Goal: Transaction & Acquisition: Subscribe to service/newsletter

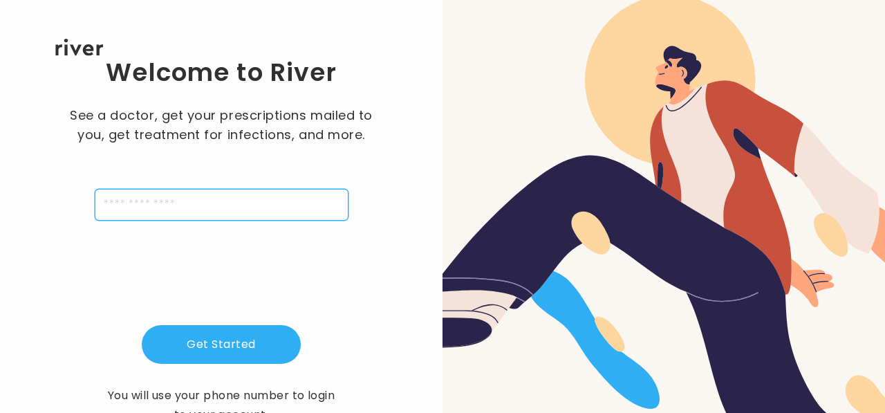
click at [199, 210] on input "tel" at bounding box center [222, 205] width 254 height 32
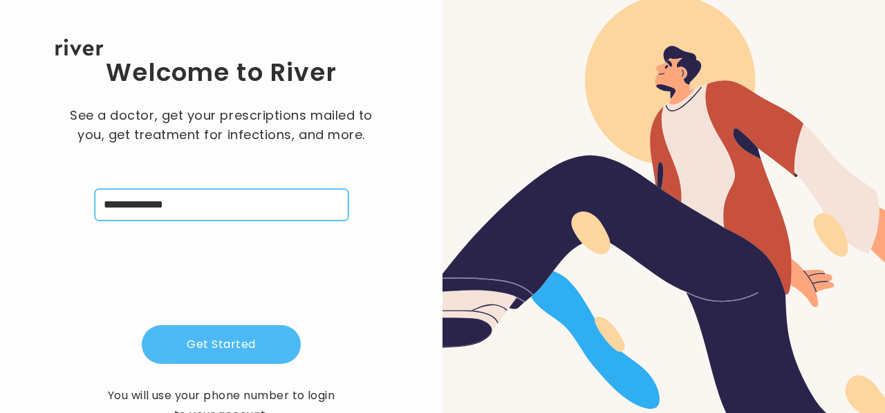
type input "**********"
click at [238, 334] on button "Get Started" at bounding box center [221, 344] width 159 height 39
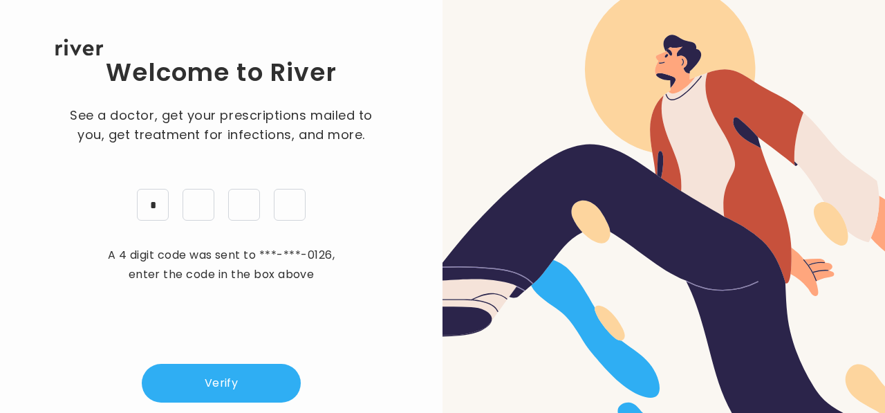
type input "*"
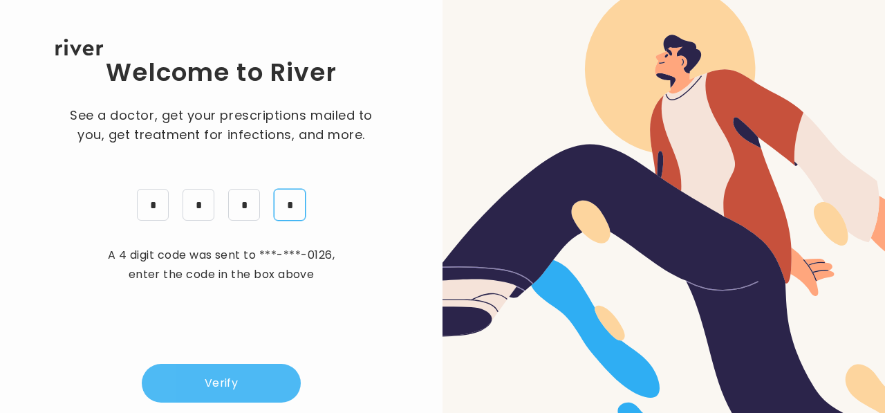
type input "*"
click at [252, 390] on button "Verify" at bounding box center [221, 383] width 159 height 39
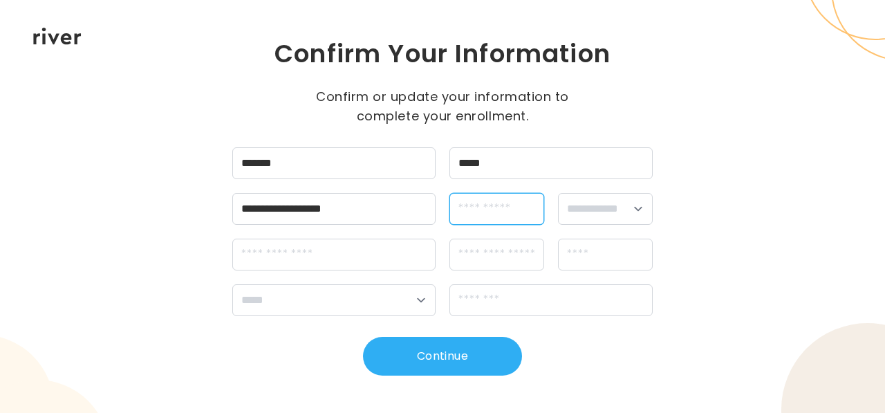
click at [496, 208] on input "dateOfBirth" at bounding box center [497, 209] width 95 height 32
type input "**********"
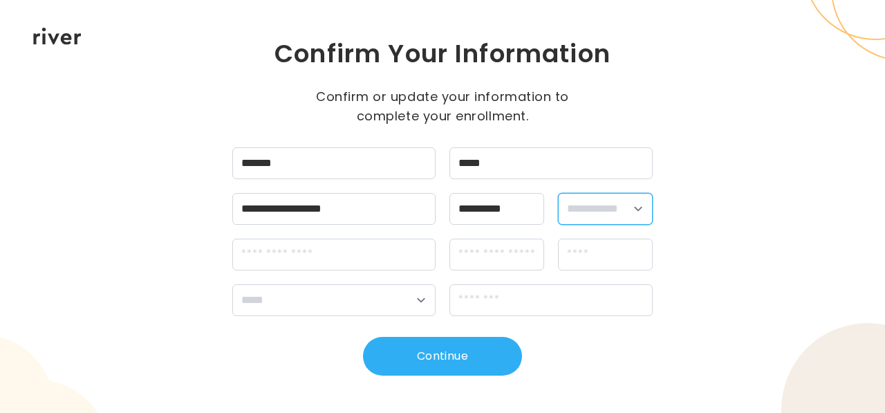
click at [638, 212] on select "**********" at bounding box center [605, 209] width 95 height 32
select select "****"
click at [558, 193] on select "**********" at bounding box center [605, 209] width 95 height 32
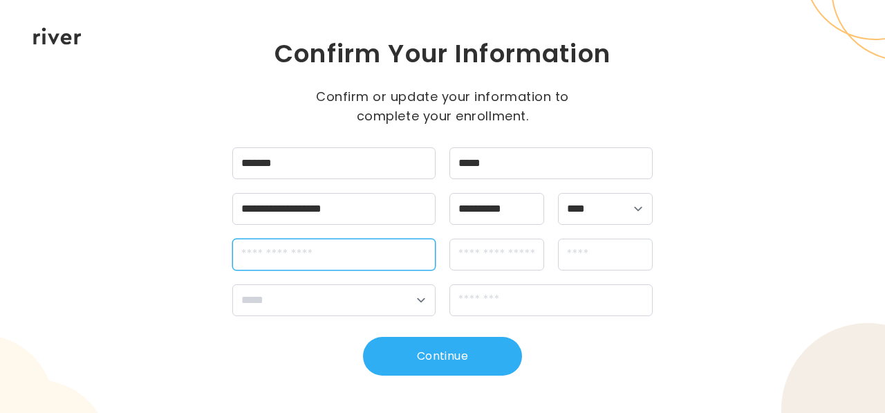
click at [376, 261] on input "streetAddress" at bounding box center [333, 255] width 203 height 32
type input "**********"
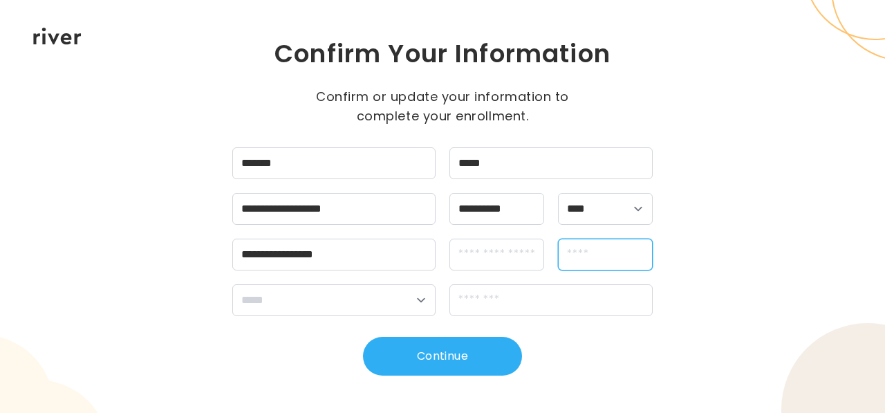
click at [620, 259] on input "city" at bounding box center [605, 255] width 95 height 32
type input "**********"
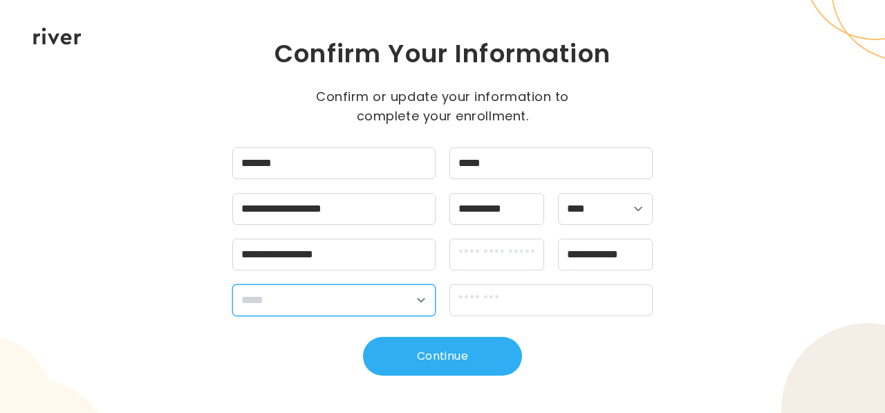
click at [421, 300] on select "**********" at bounding box center [333, 300] width 203 height 32
select select "**"
click at [232, 284] on select "**********" at bounding box center [333, 300] width 203 height 32
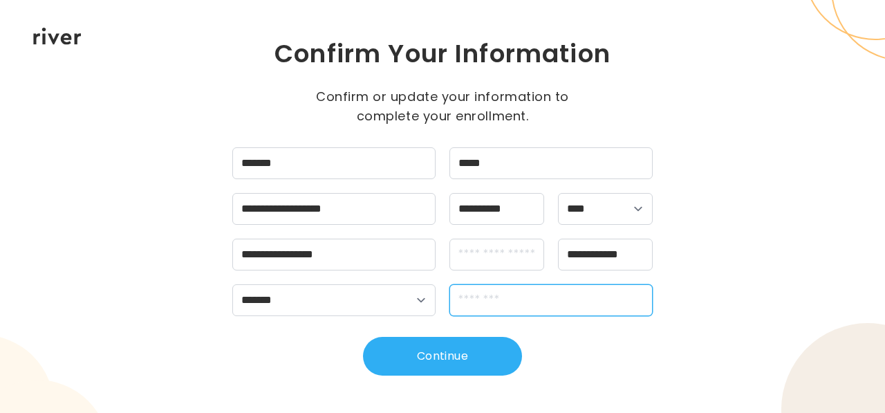
click at [508, 304] on input "zipCode" at bounding box center [551, 300] width 203 height 32
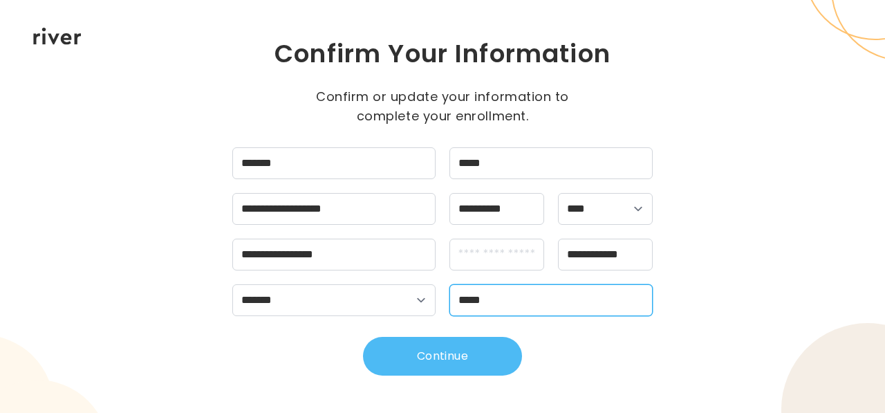
type input "*****"
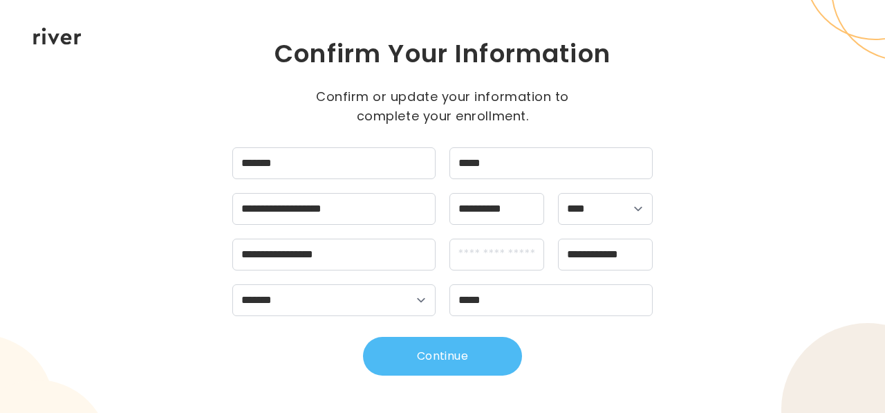
click at [454, 363] on button "Continue" at bounding box center [442, 356] width 159 height 39
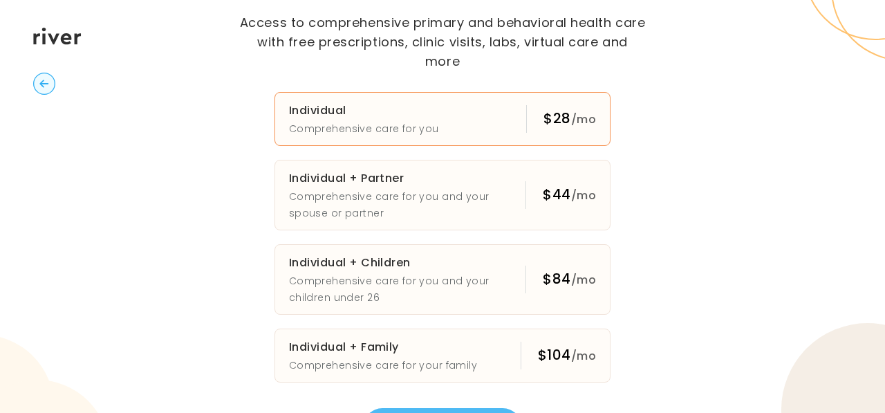
click at [400, 106] on h3 "Individual" at bounding box center [364, 110] width 150 height 19
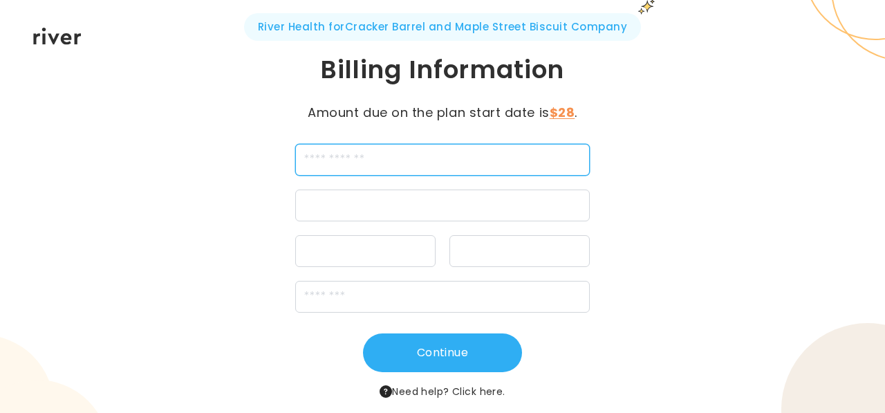
click at [351, 167] on input "cardName" at bounding box center [442, 160] width 295 height 32
type input "**********"
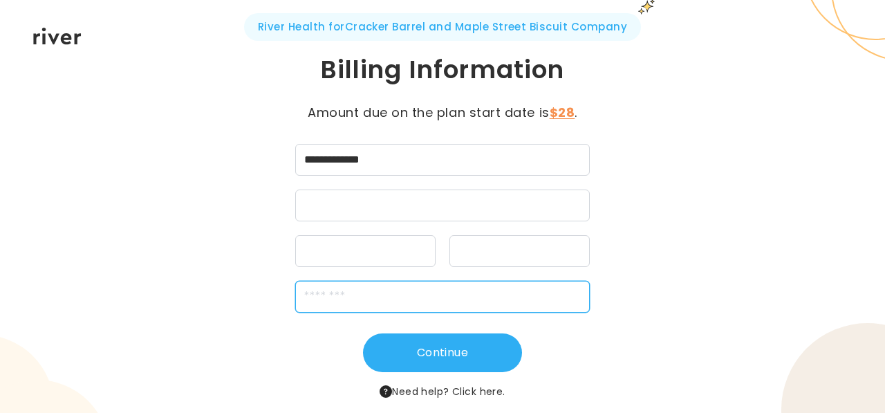
click at [378, 300] on input "zipCode" at bounding box center [442, 297] width 295 height 32
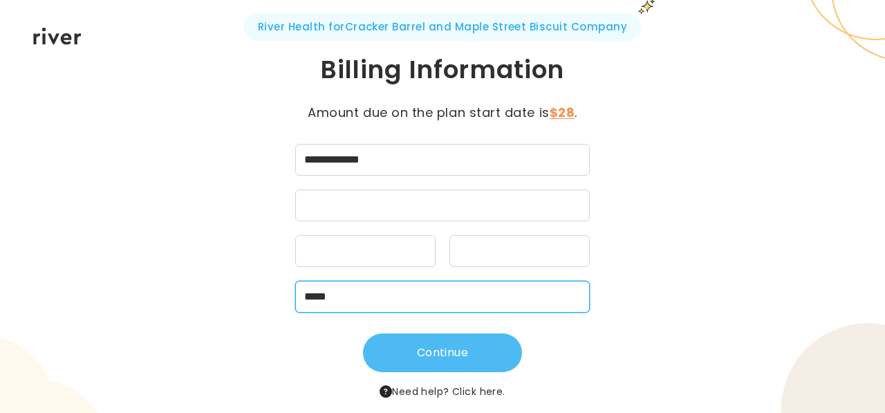
type input "*****"
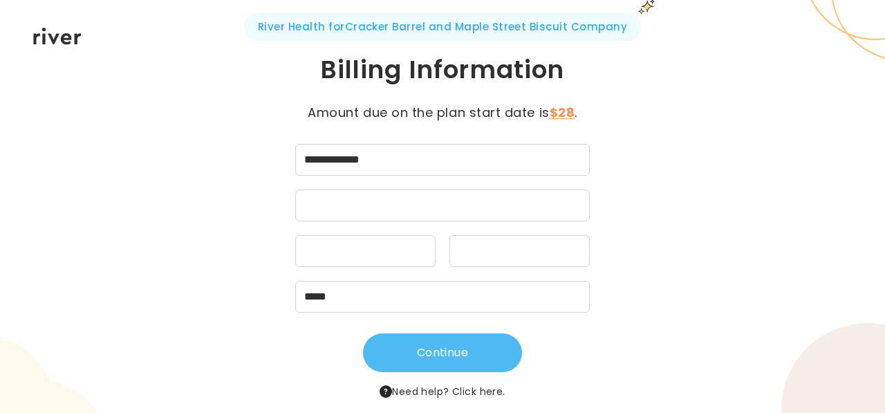
click at [464, 349] on button "Continue" at bounding box center [442, 352] width 159 height 39
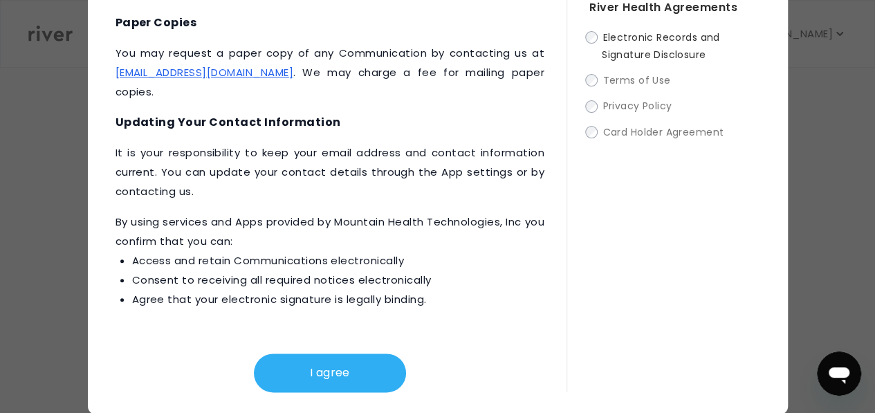
scroll to position [86, 0]
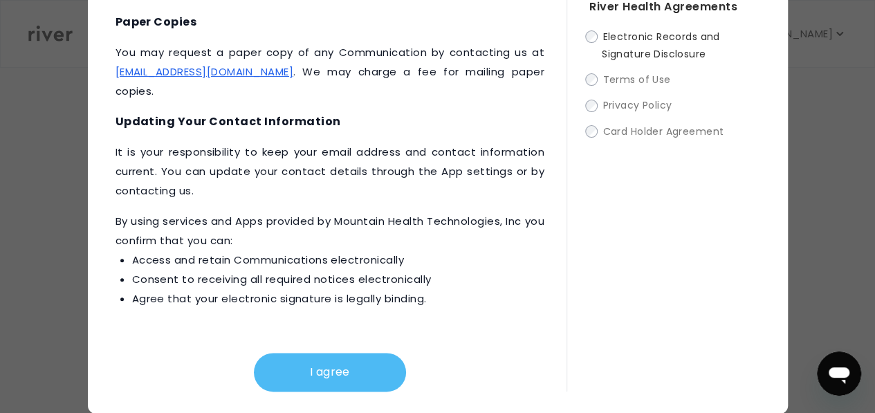
click at [319, 365] on button "I agree" at bounding box center [330, 372] width 152 height 39
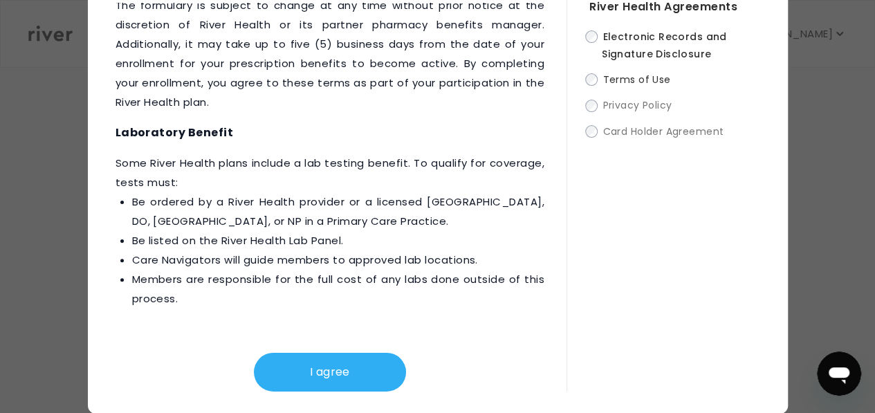
scroll to position [2342, 0]
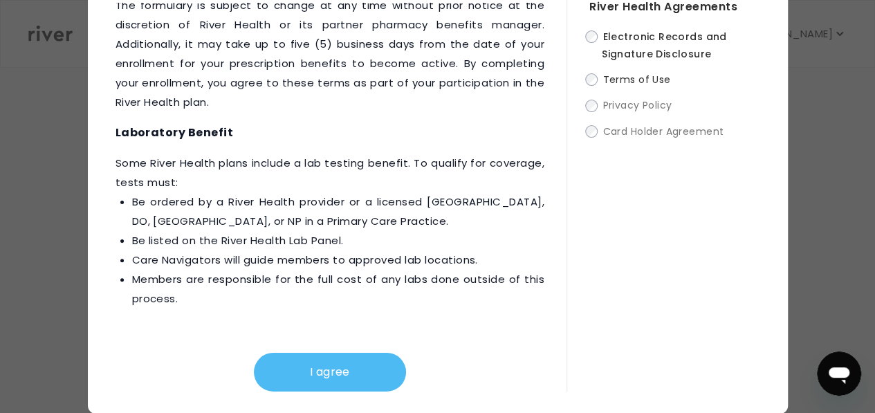
click at [343, 373] on button "I agree" at bounding box center [330, 372] width 152 height 39
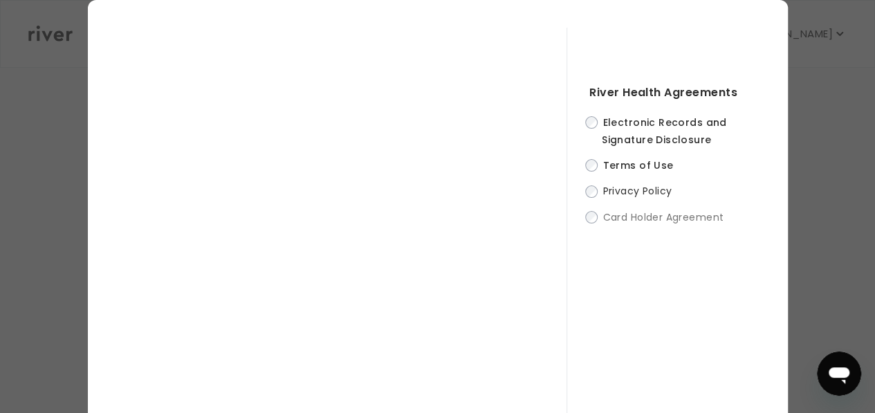
scroll to position [86, 0]
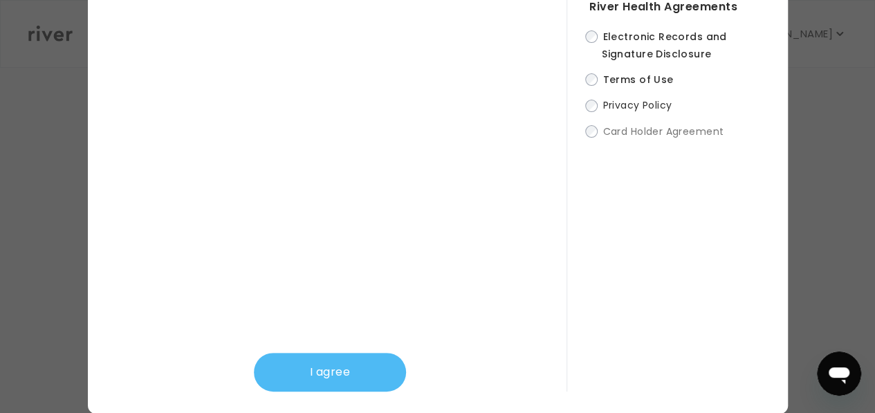
click at [329, 381] on button "I agree" at bounding box center [330, 372] width 152 height 39
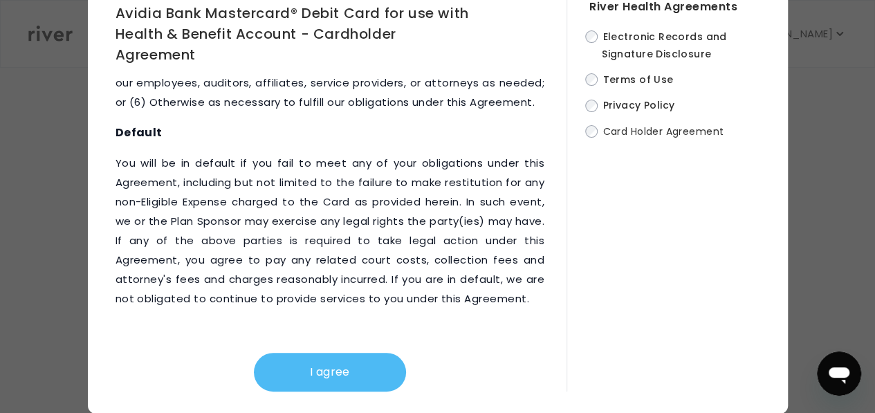
click at [325, 378] on button "I agree" at bounding box center [330, 372] width 152 height 39
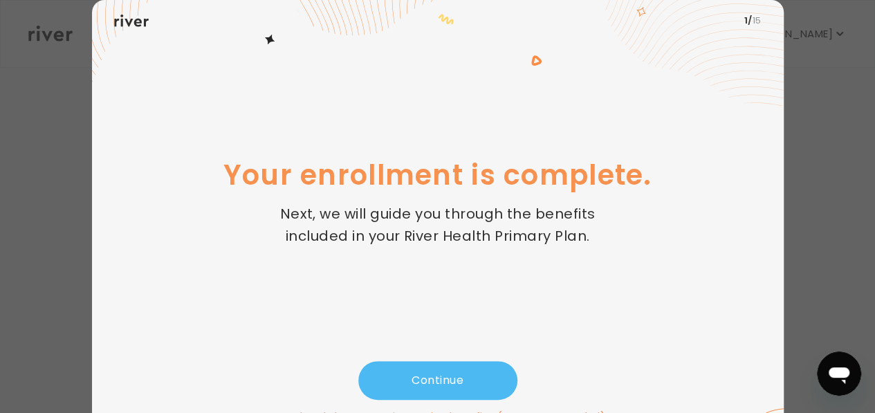
click at [437, 383] on button "Continue" at bounding box center [437, 380] width 159 height 39
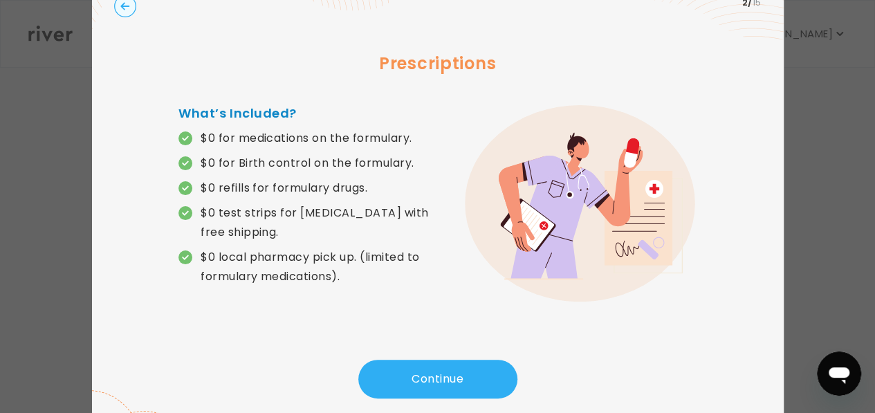
scroll to position [36, 0]
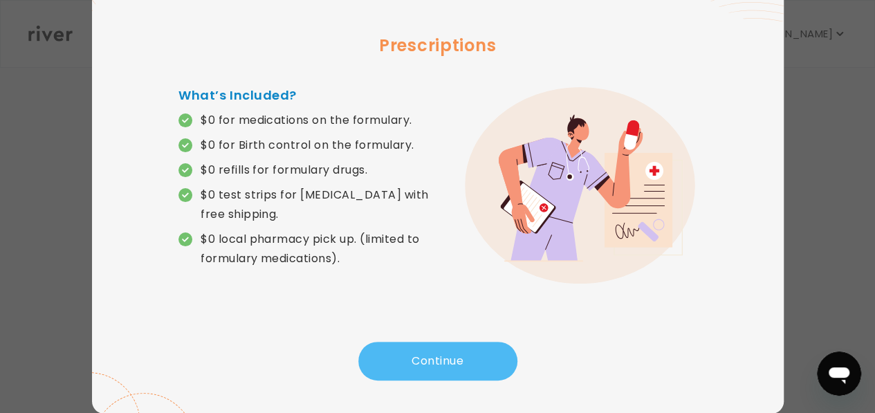
click at [434, 371] on button "Continue" at bounding box center [437, 361] width 159 height 39
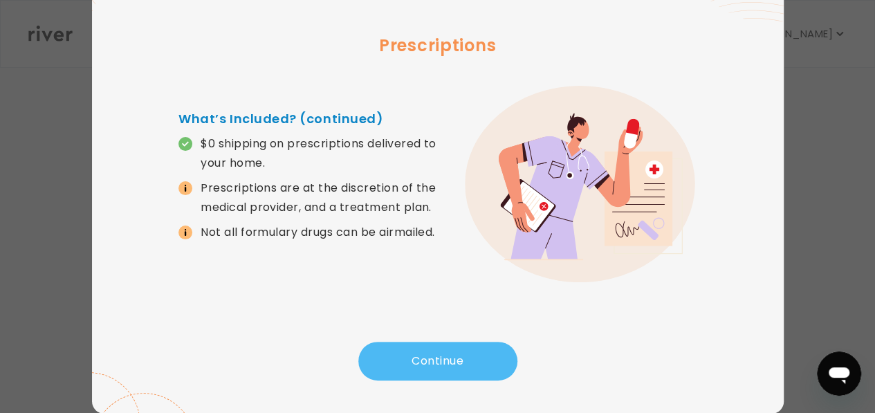
click at [426, 356] on button "Continue" at bounding box center [437, 361] width 159 height 39
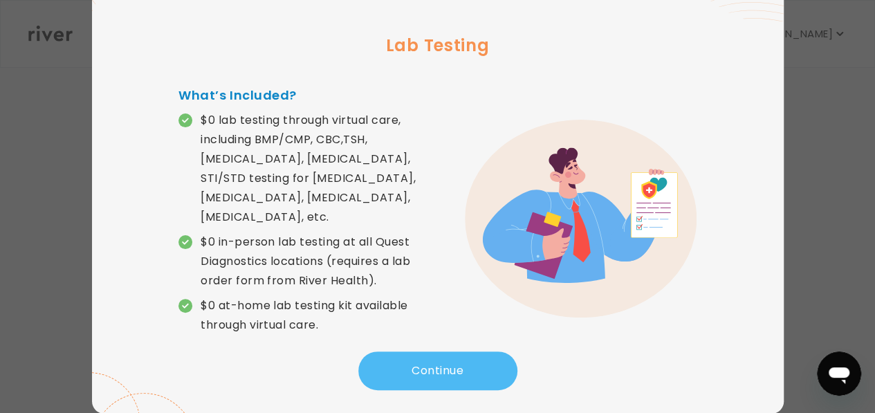
click at [441, 362] on button "Continue" at bounding box center [437, 370] width 159 height 39
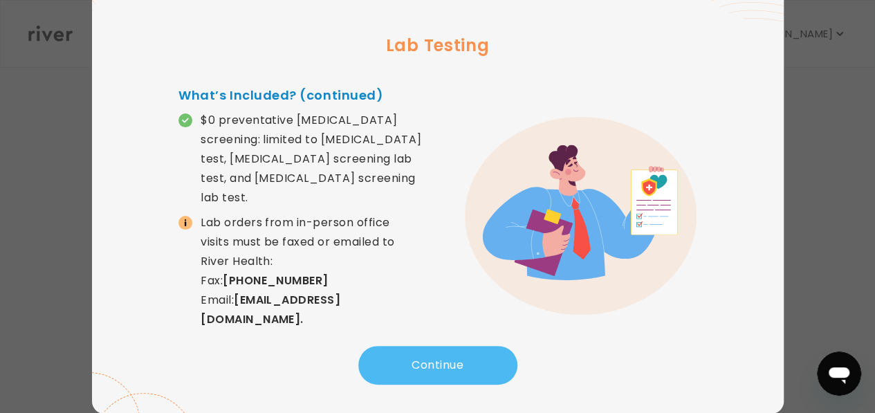
click at [437, 360] on button "Continue" at bounding box center [437, 365] width 159 height 39
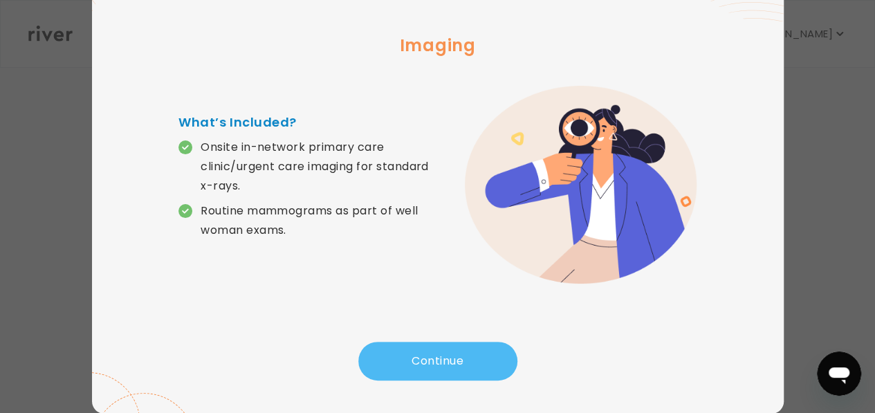
click at [438, 358] on button "Continue" at bounding box center [437, 361] width 159 height 39
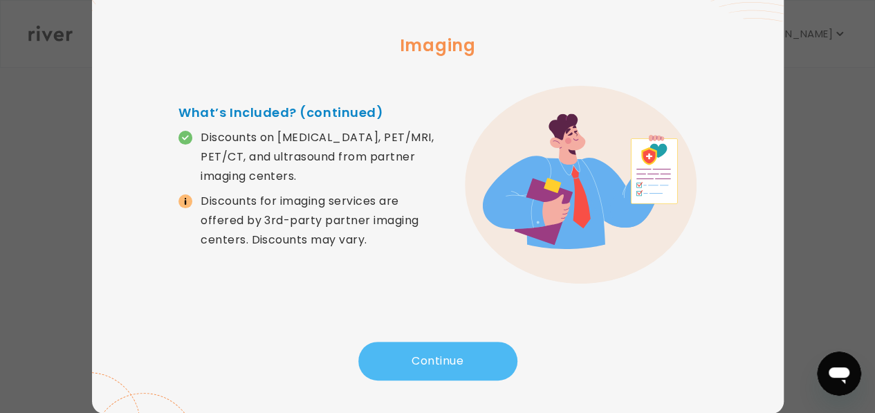
click at [436, 358] on button "Continue" at bounding box center [437, 361] width 159 height 39
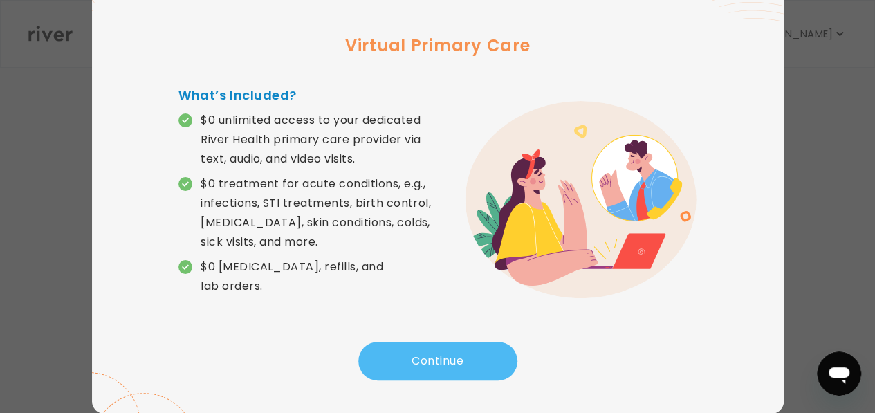
click at [436, 363] on button "Continue" at bounding box center [437, 361] width 159 height 39
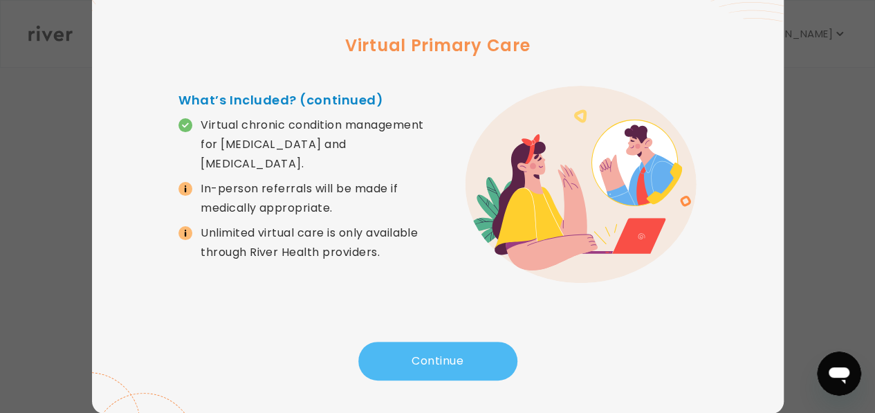
click at [430, 363] on button "Continue" at bounding box center [437, 361] width 159 height 39
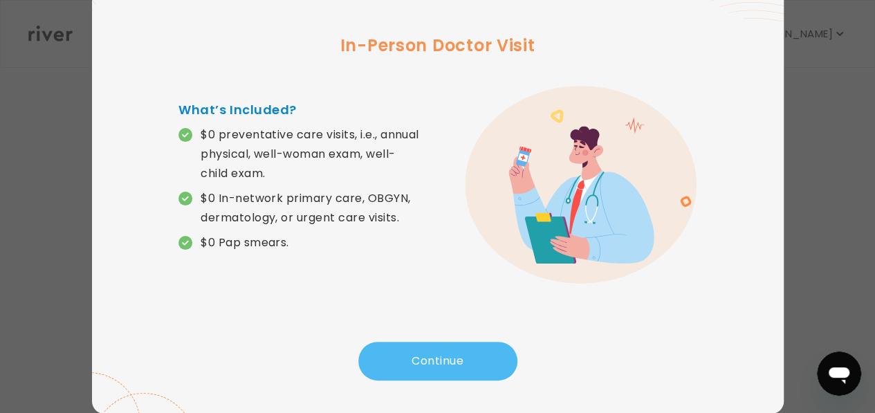
click at [437, 358] on button "Continue" at bounding box center [437, 361] width 159 height 39
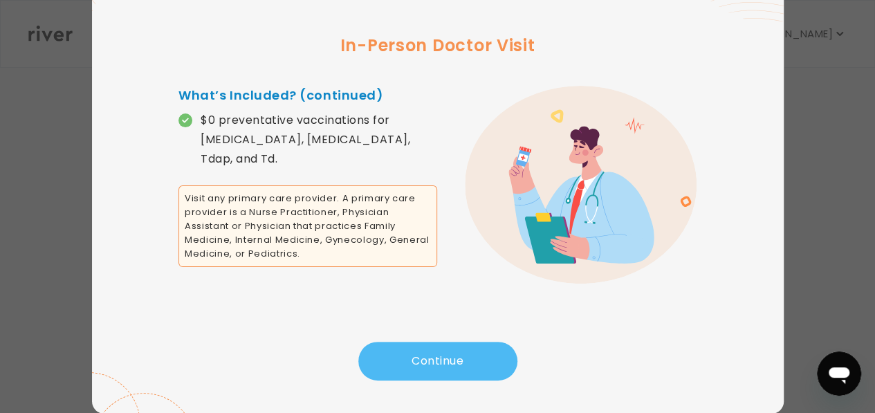
click at [442, 356] on button "Continue" at bounding box center [437, 361] width 159 height 39
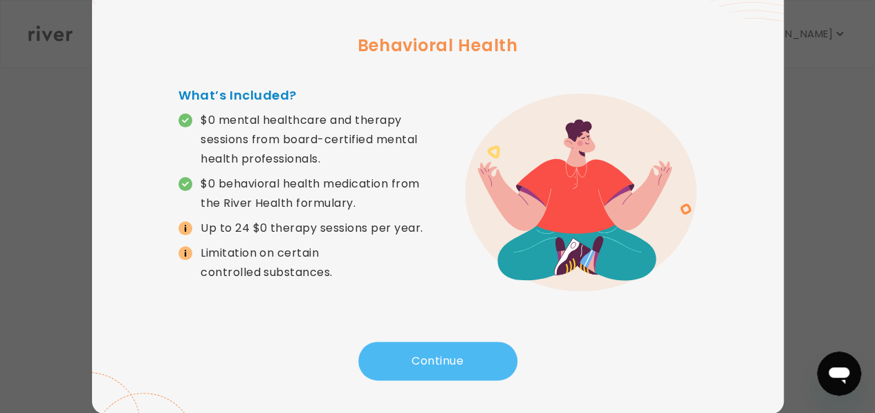
click at [443, 356] on button "Continue" at bounding box center [437, 361] width 159 height 39
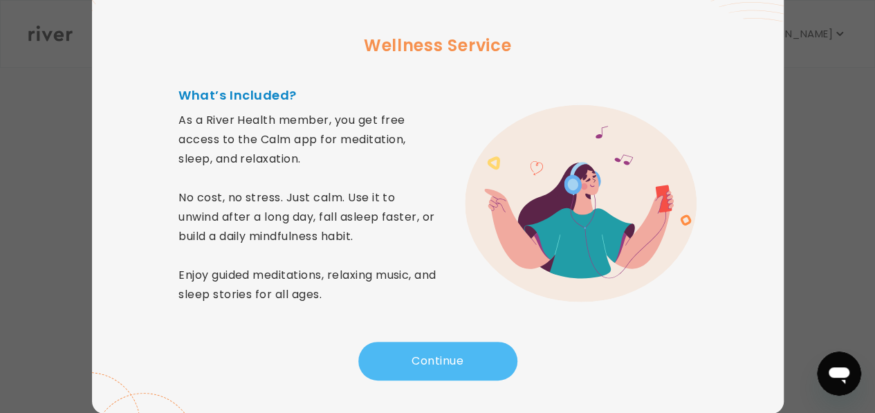
click at [445, 356] on button "Continue" at bounding box center [437, 361] width 159 height 39
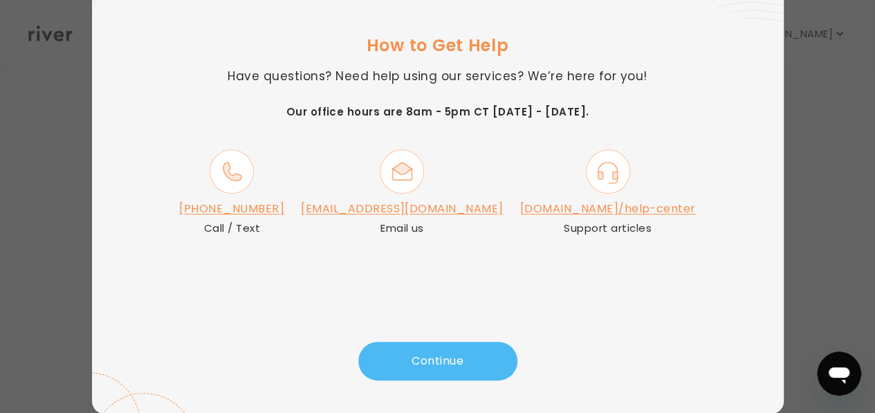
click at [462, 362] on button "Continue" at bounding box center [437, 361] width 159 height 39
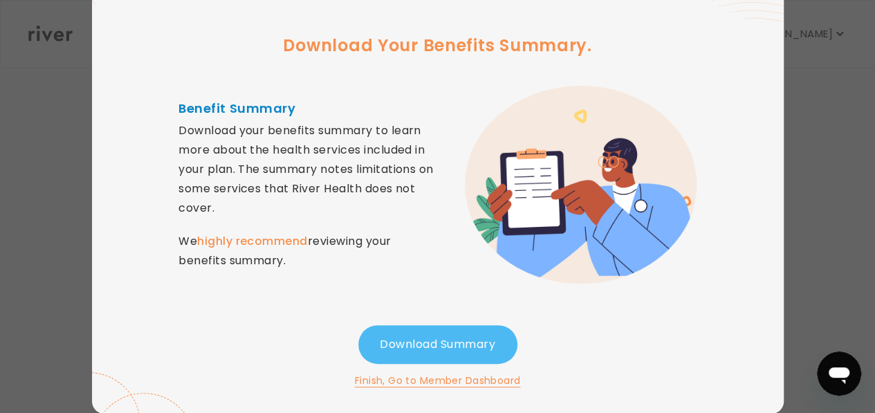
click at [438, 349] on button "Download Summary" at bounding box center [437, 344] width 159 height 39
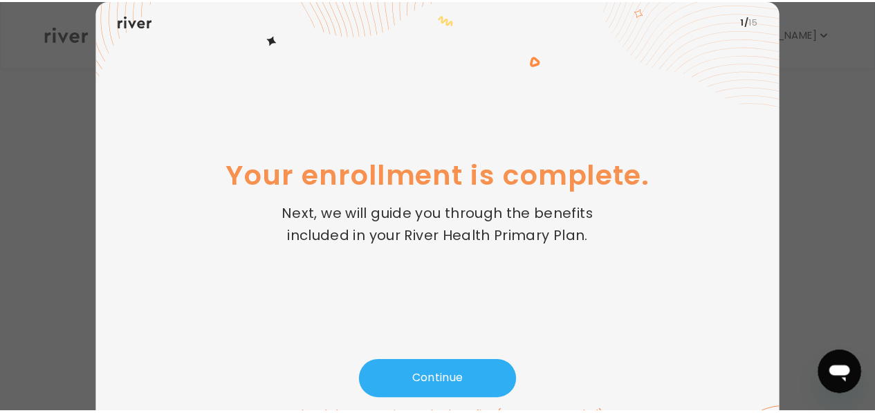
scroll to position [36, 0]
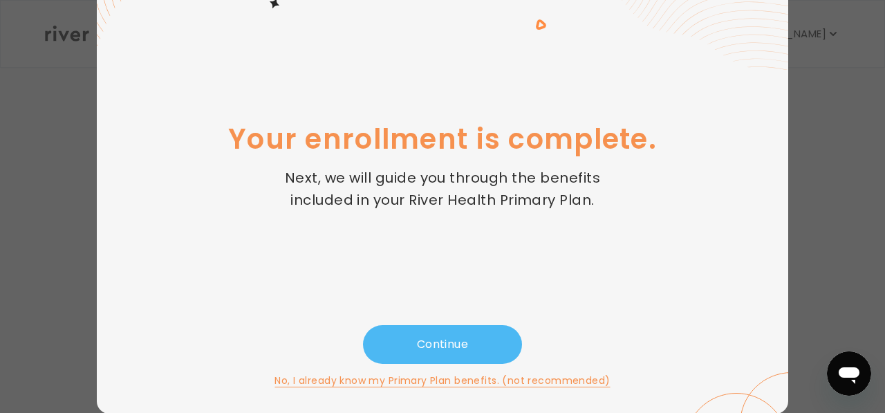
click at [414, 338] on button "Continue" at bounding box center [442, 344] width 159 height 39
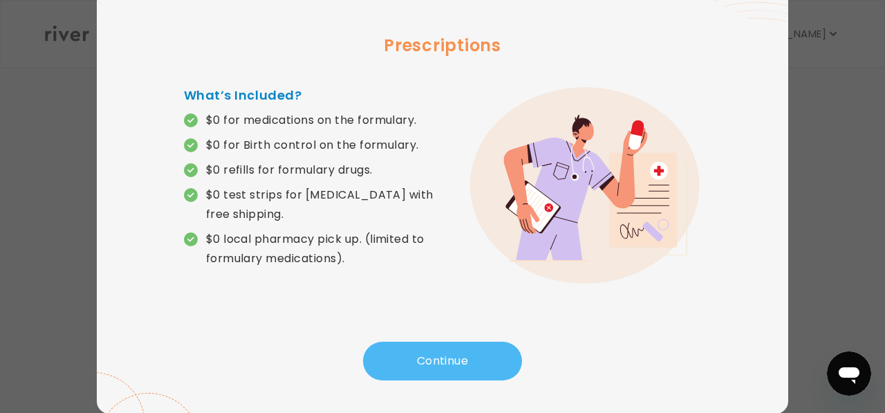
click at [493, 363] on button "Continue" at bounding box center [442, 361] width 159 height 39
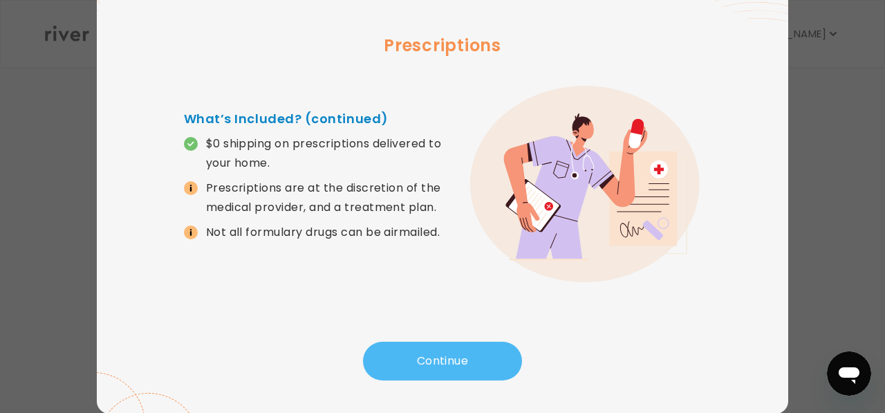
click at [493, 363] on button "Continue" at bounding box center [442, 361] width 159 height 39
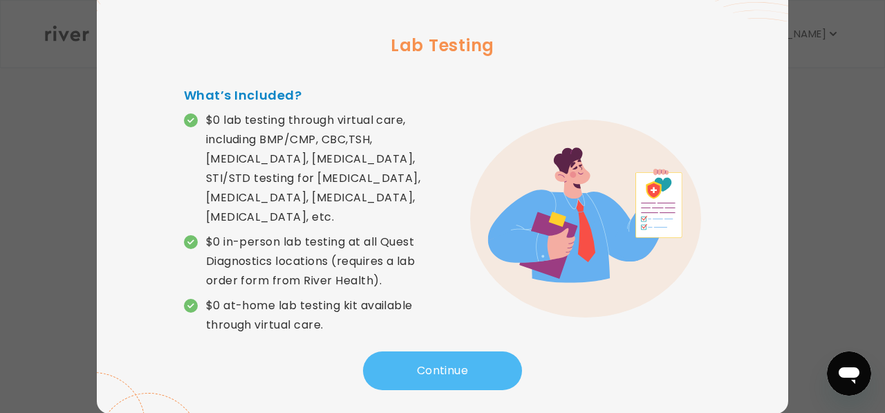
click at [493, 361] on button "Continue" at bounding box center [442, 370] width 159 height 39
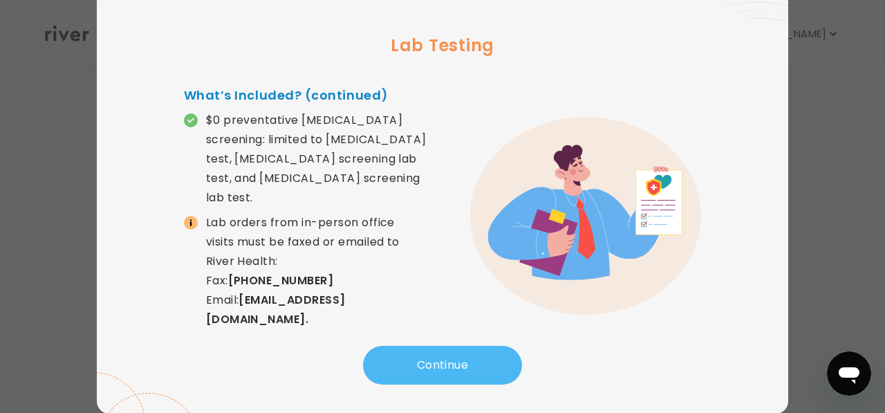
click at [493, 360] on button "Continue" at bounding box center [442, 365] width 159 height 39
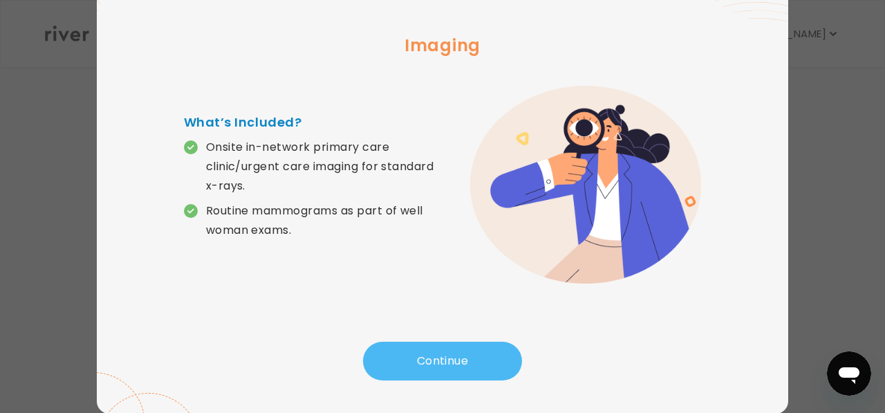
click at [493, 359] on button "Continue" at bounding box center [442, 361] width 159 height 39
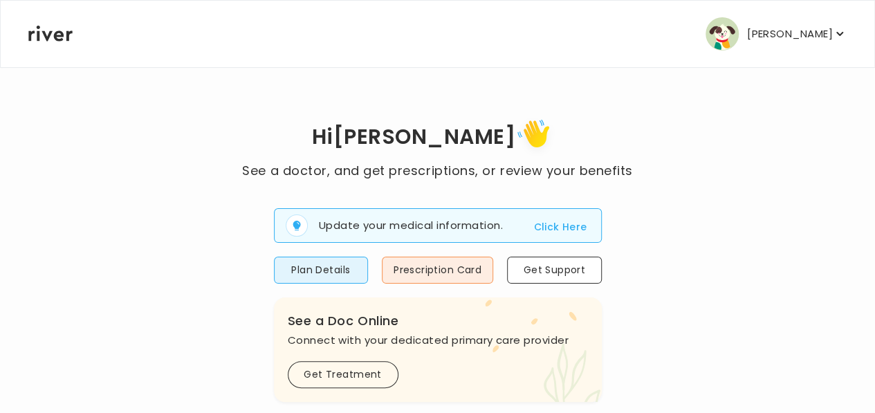
click at [558, 226] on button "Click Here" at bounding box center [559, 227] width 53 height 17
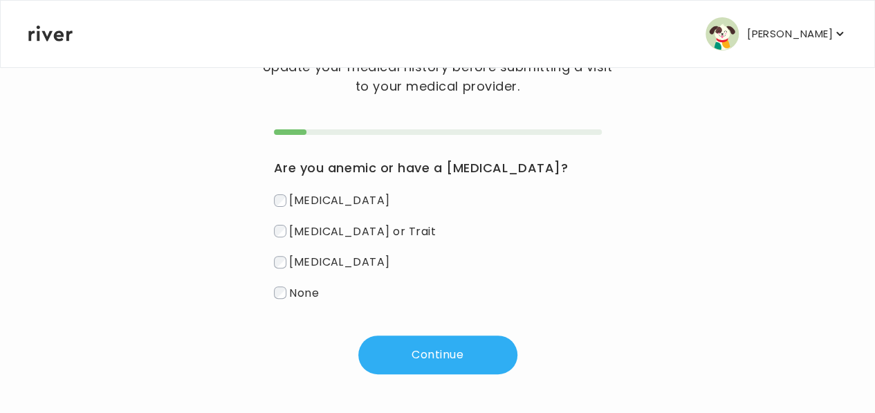
scroll to position [95, 0]
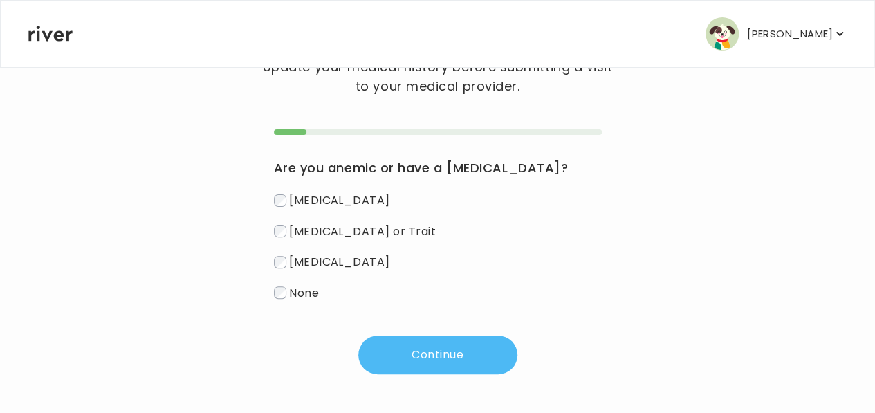
click at [440, 353] on button "Continue" at bounding box center [437, 355] width 159 height 39
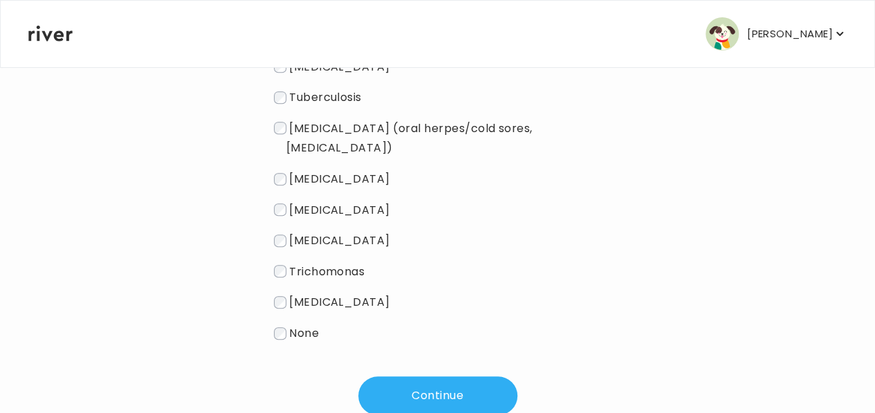
scroll to position [302, 0]
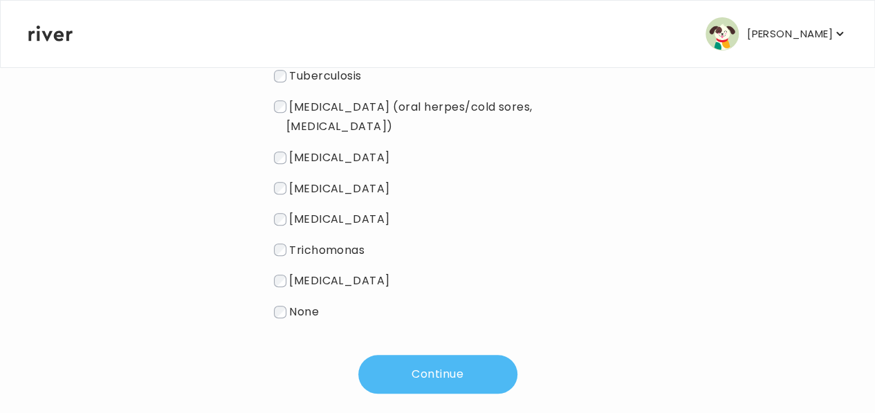
click at [437, 358] on button "Continue" at bounding box center [437, 374] width 159 height 39
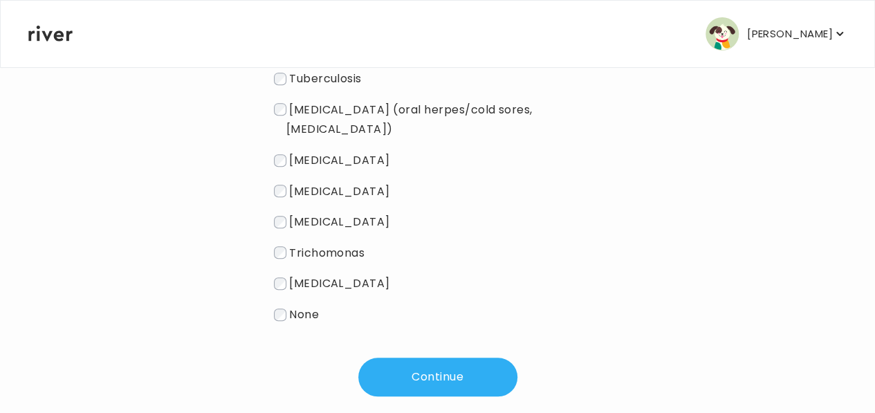
scroll to position [304, 0]
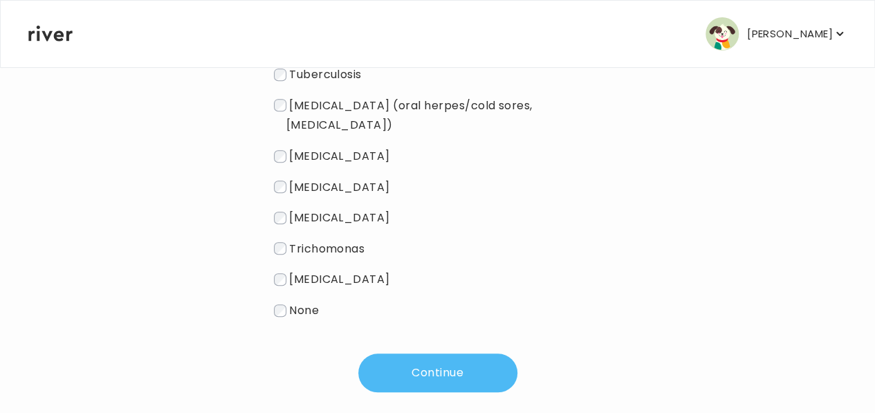
click at [453, 360] on button "Continue" at bounding box center [437, 373] width 159 height 39
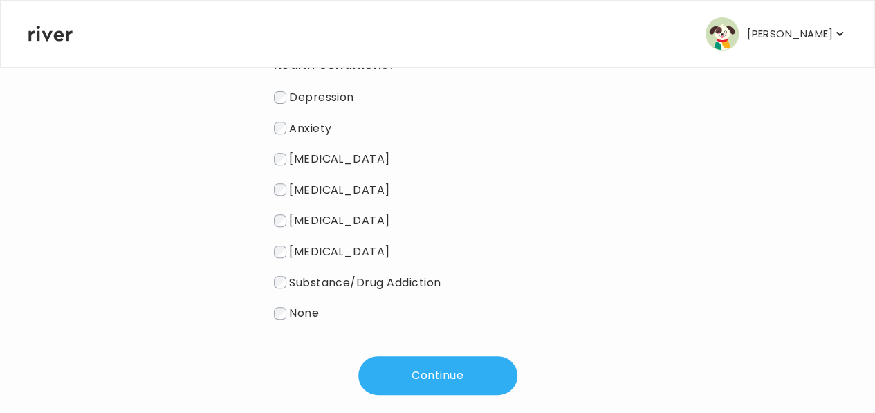
scroll to position [241, 0]
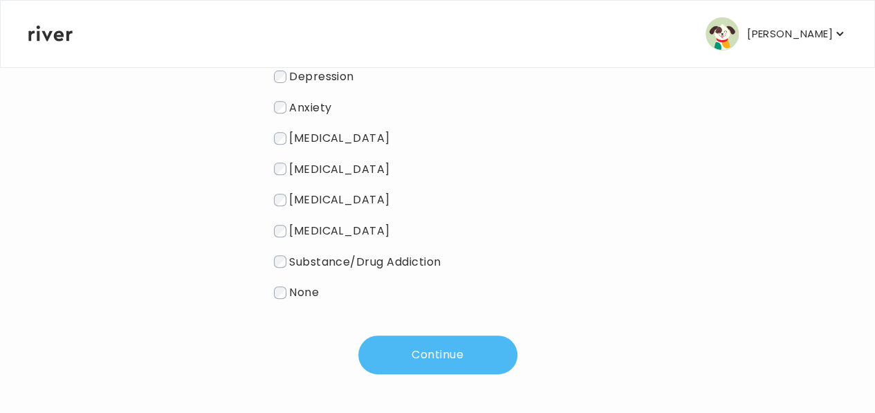
click at [431, 357] on button "Continue" at bounding box center [437, 355] width 159 height 39
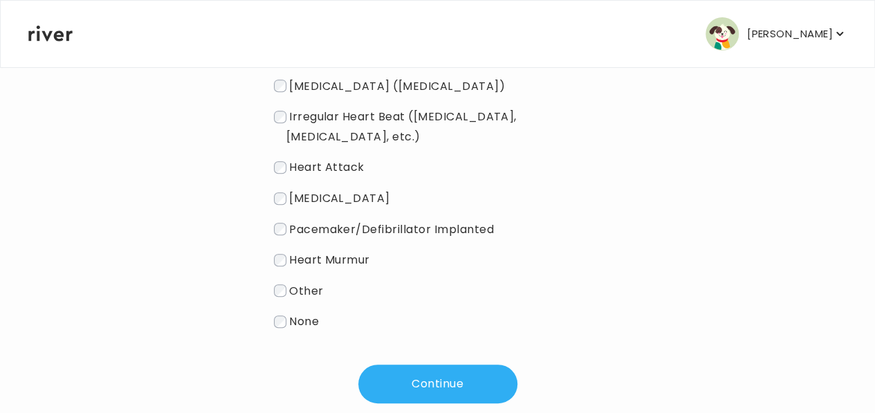
scroll to position [273, 0]
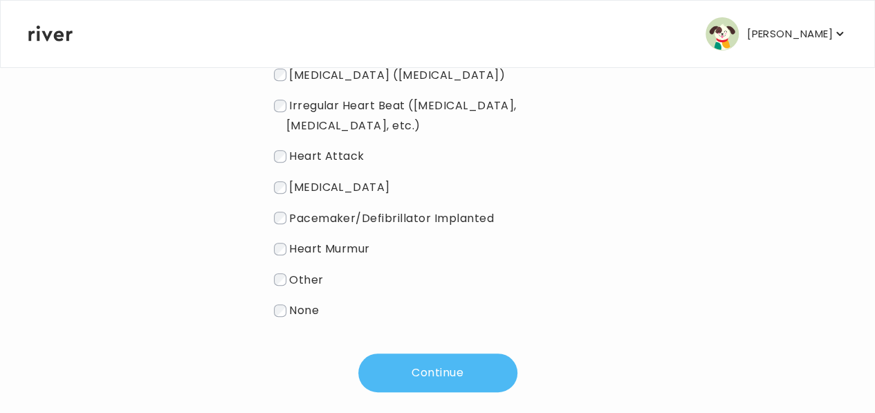
click at [459, 354] on button "Continue" at bounding box center [437, 373] width 159 height 39
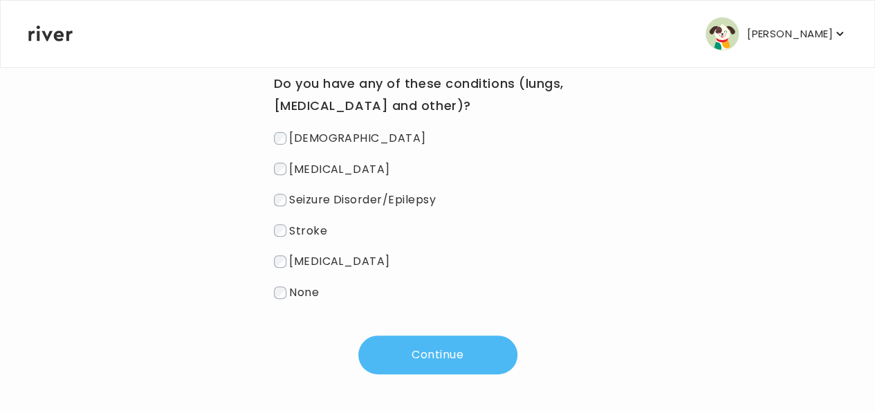
scroll to position [179, 0]
click at [456, 351] on button "Continue" at bounding box center [437, 355] width 159 height 39
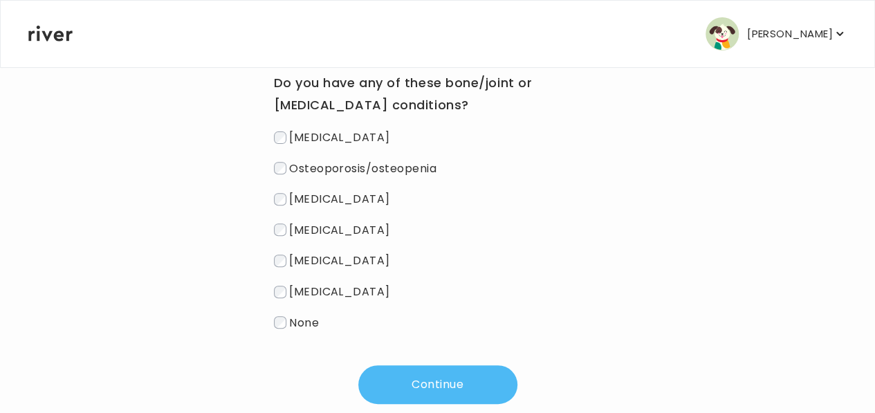
click at [443, 376] on button "Continue" at bounding box center [437, 384] width 159 height 39
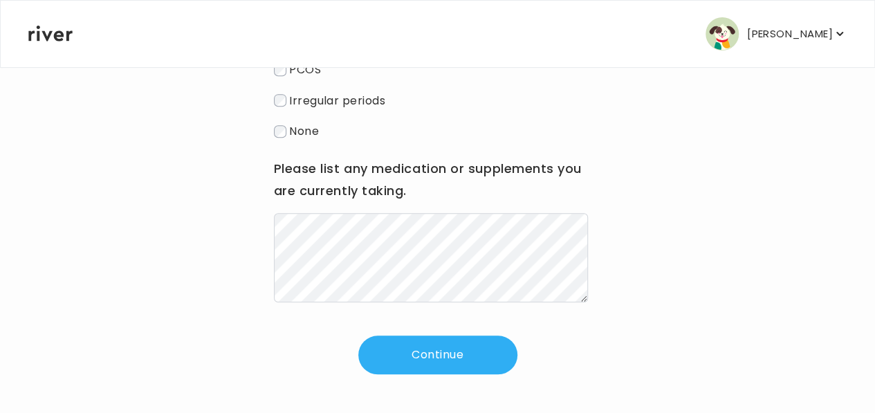
scroll to position [310, 0]
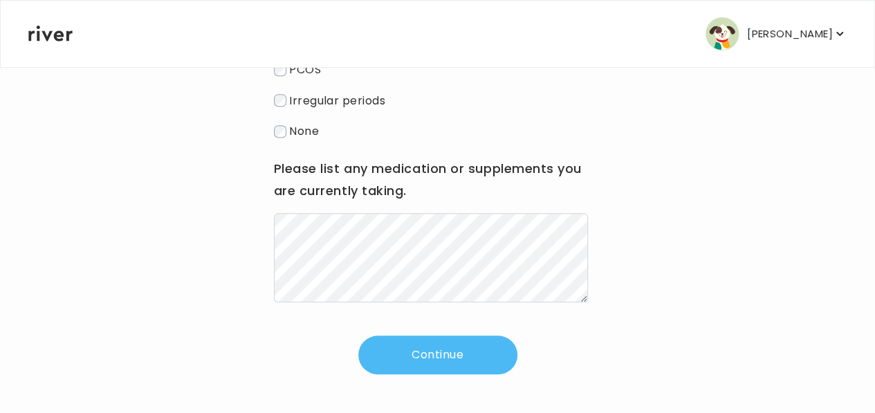
click at [429, 354] on button "Continue" at bounding box center [437, 355] width 159 height 39
click at [443, 363] on button "Continue" at bounding box center [437, 355] width 159 height 39
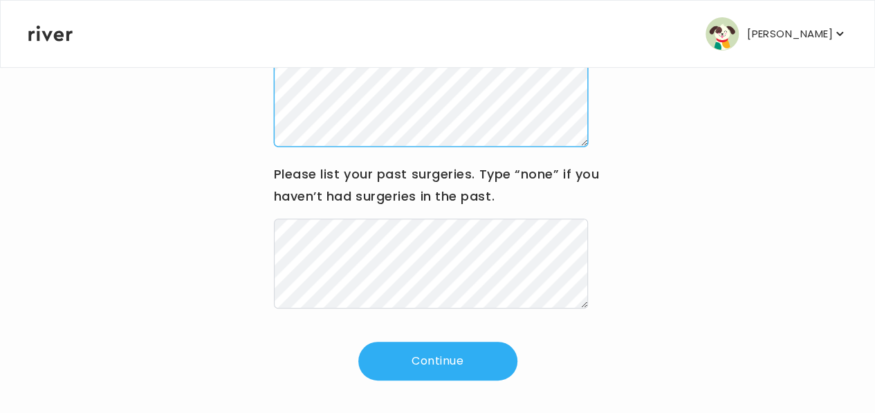
scroll to position [255, 0]
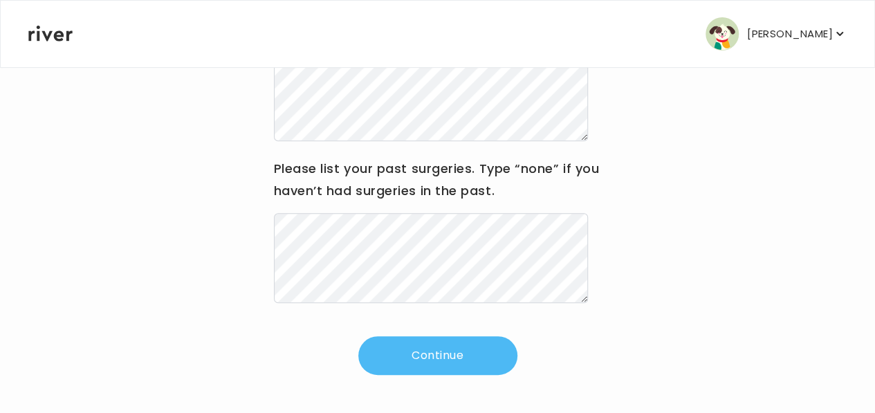
click at [425, 350] on button "Continue" at bounding box center [437, 355] width 159 height 39
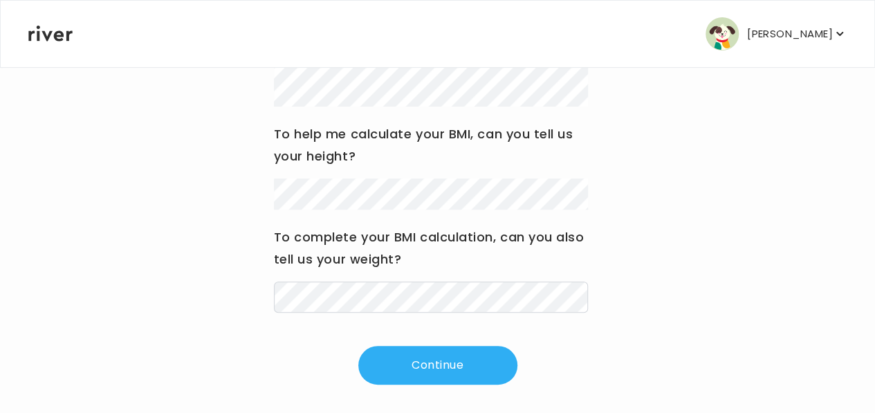
scroll to position [284, 0]
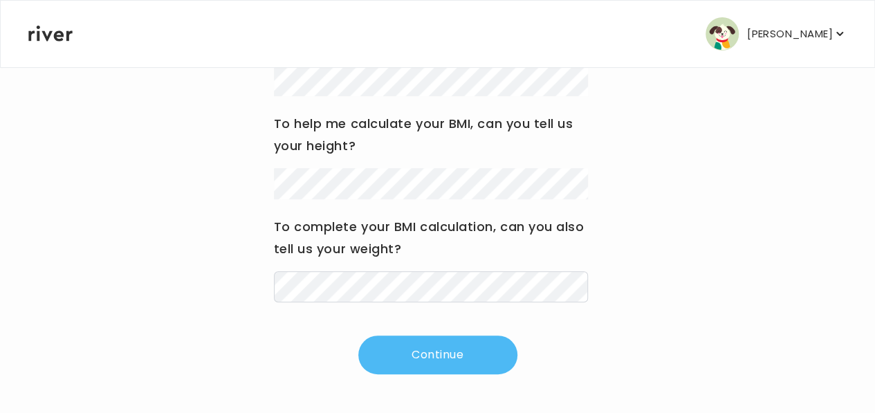
click at [437, 349] on button "Continue" at bounding box center [437, 355] width 159 height 39
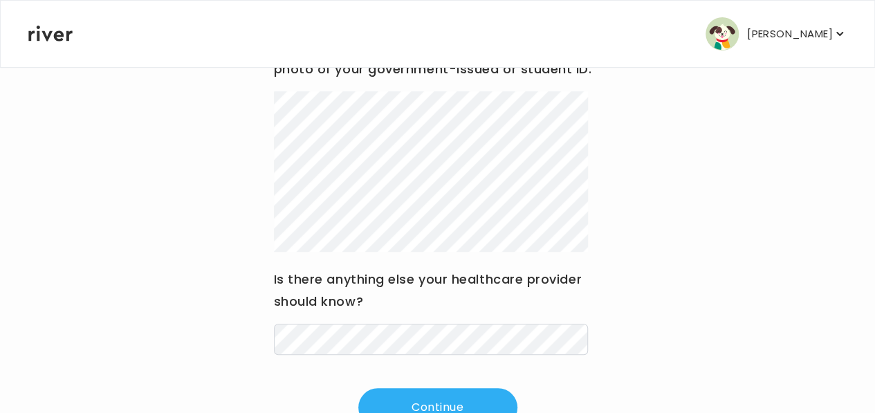
scroll to position [290, 0]
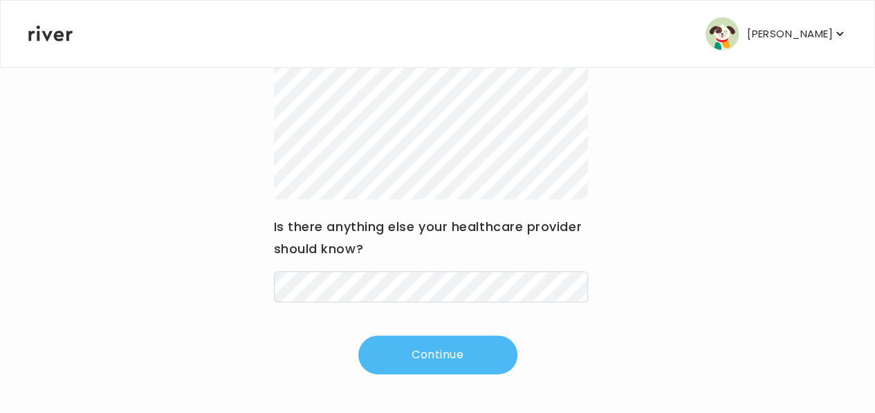
click at [430, 351] on button "Continue" at bounding box center [437, 355] width 159 height 39
click at [432, 355] on button "Continue" at bounding box center [437, 355] width 159 height 39
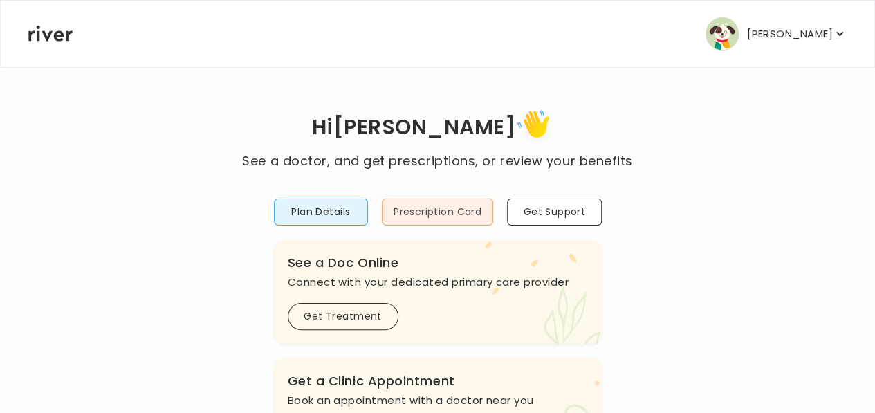
click at [451, 210] on button "Prescription Card" at bounding box center [437, 212] width 111 height 27
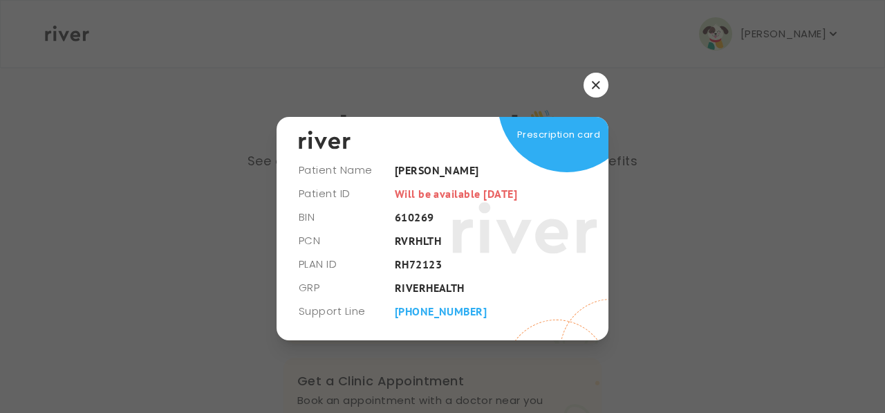
click at [592, 83] on icon "button" at bounding box center [596, 85] width 8 height 8
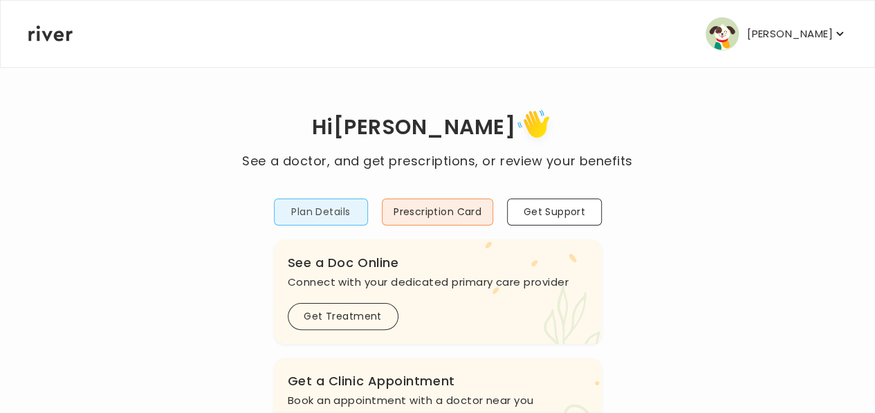
click at [342, 211] on button "Plan Details" at bounding box center [321, 212] width 94 height 27
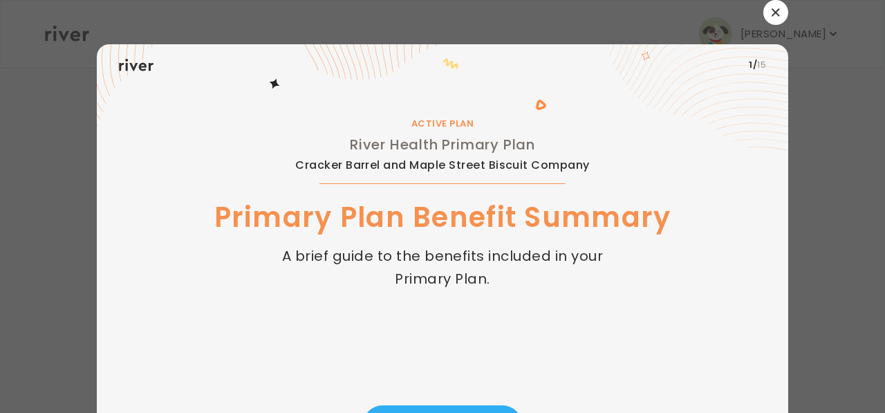
click at [772, 12] on icon "button" at bounding box center [776, 12] width 8 height 8
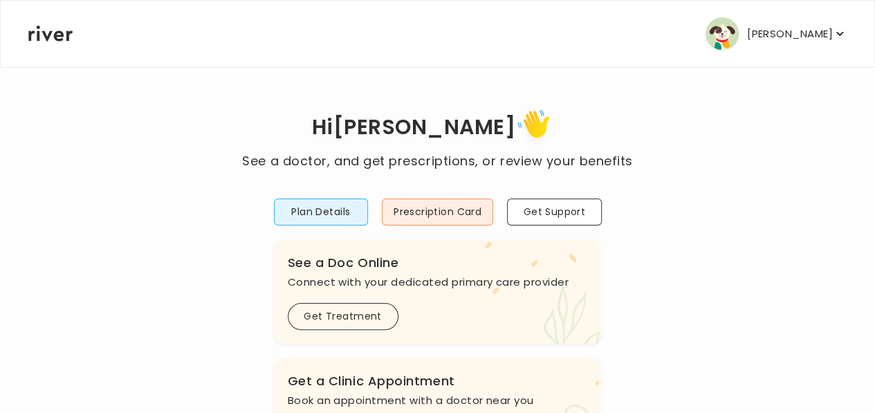
click at [836, 33] on icon "button" at bounding box center [839, 34] width 7 height 4
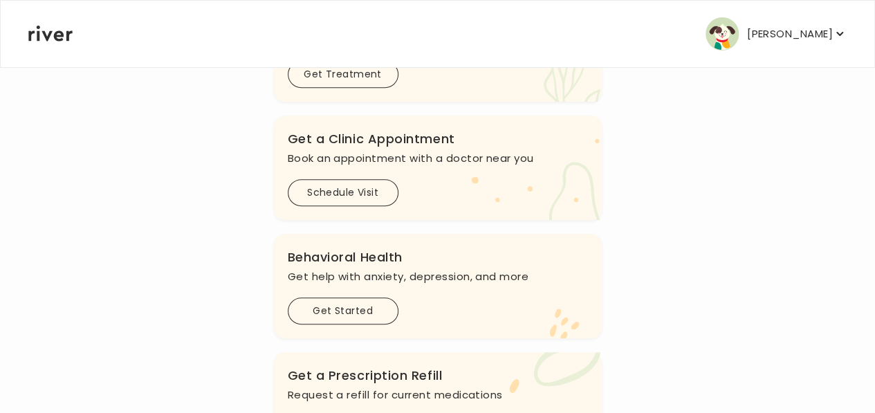
scroll to position [277, 0]
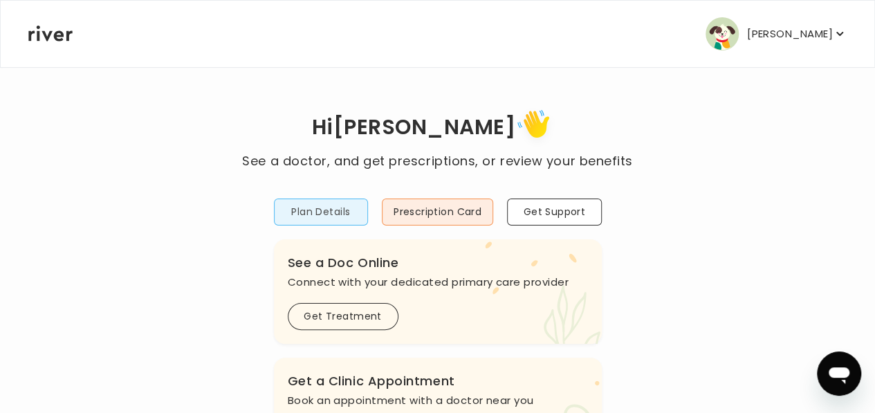
click at [328, 213] on button "Plan Details" at bounding box center [321, 212] width 94 height 27
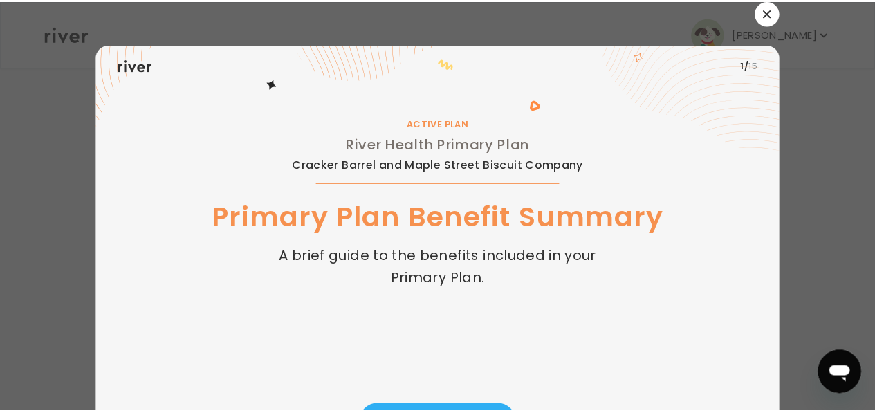
scroll to position [80, 0]
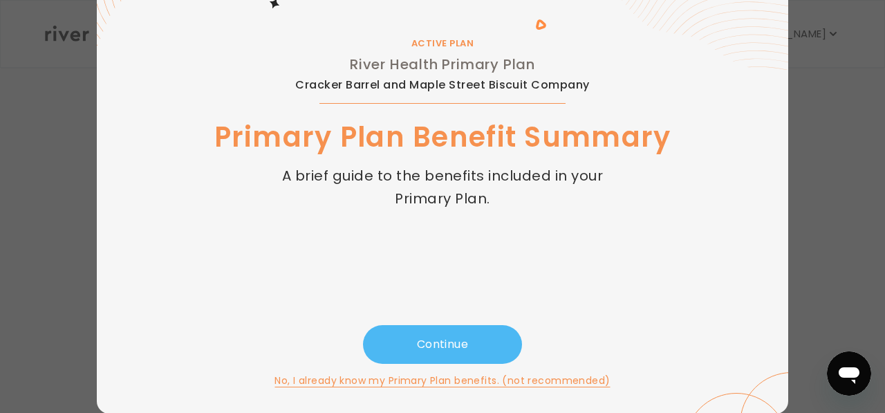
click at [443, 340] on button "Continue" at bounding box center [442, 344] width 159 height 39
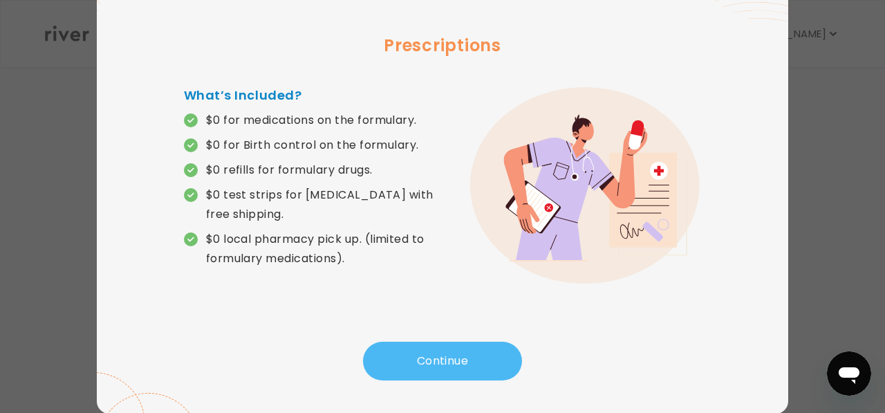
click at [446, 356] on button "Continue" at bounding box center [442, 361] width 159 height 39
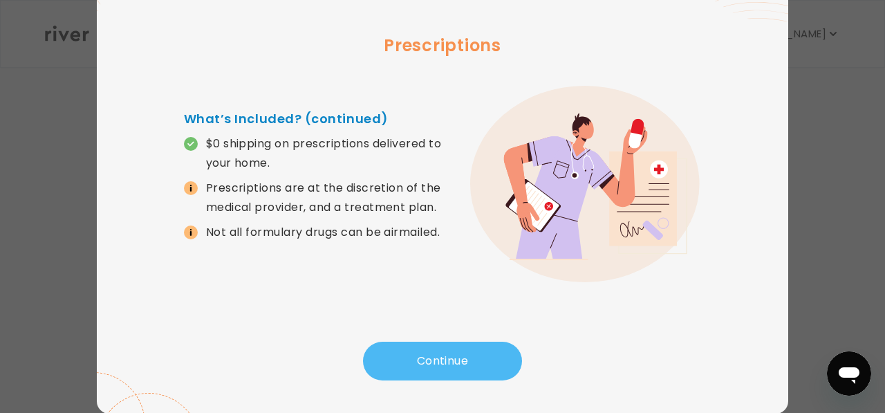
click at [446, 356] on button "Continue" at bounding box center [442, 361] width 159 height 39
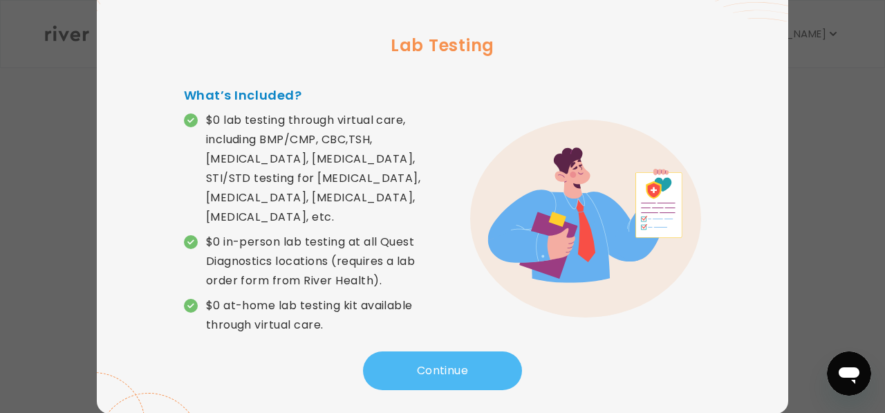
click at [446, 356] on button "Continue" at bounding box center [442, 370] width 159 height 39
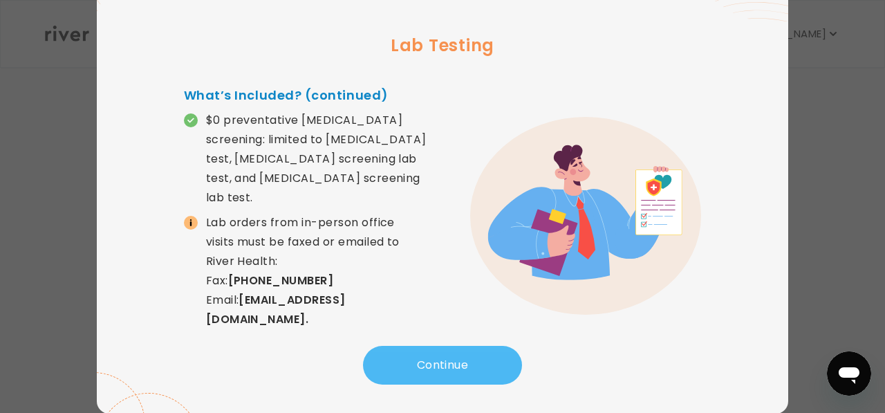
click at [447, 356] on button "Continue" at bounding box center [442, 365] width 159 height 39
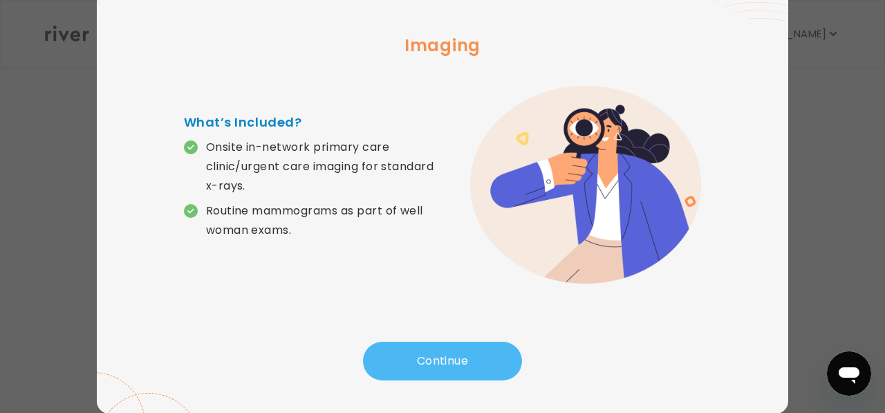
click at [449, 356] on button "Continue" at bounding box center [442, 361] width 159 height 39
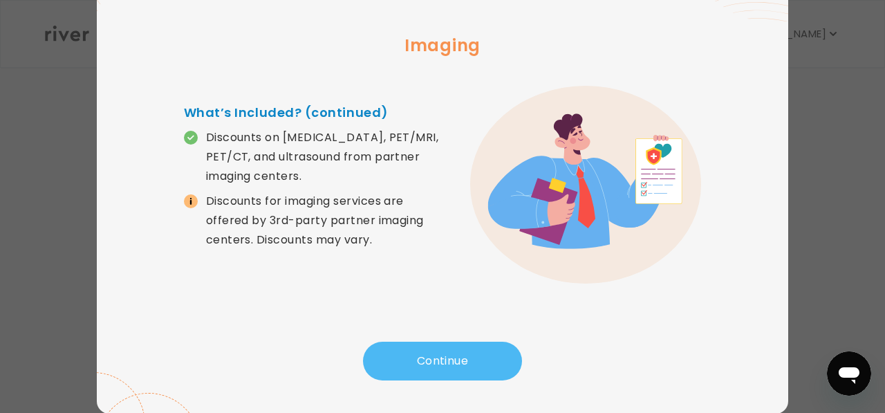
click at [450, 356] on button "Continue" at bounding box center [442, 361] width 159 height 39
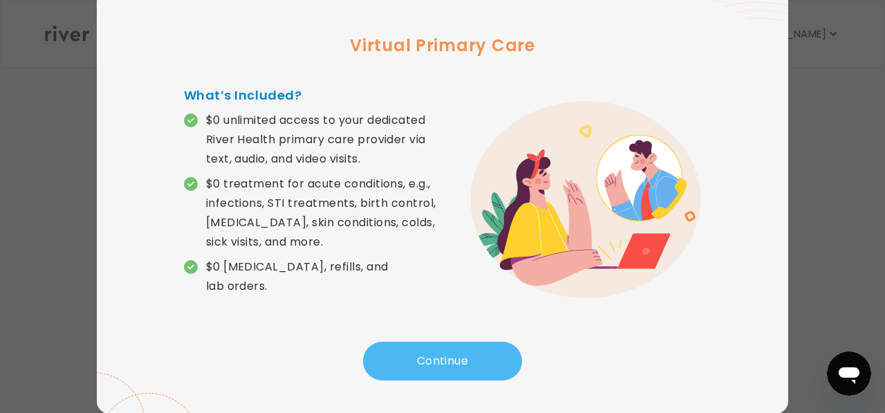
click at [450, 356] on button "Continue" at bounding box center [442, 361] width 159 height 39
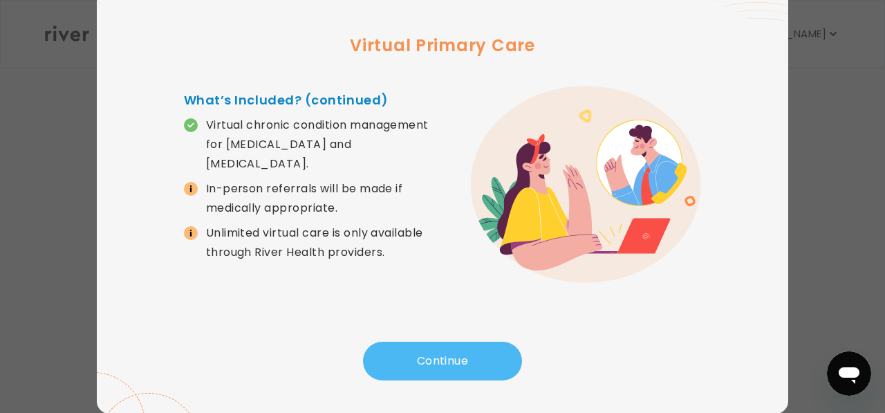
click at [451, 356] on button "Continue" at bounding box center [442, 361] width 159 height 39
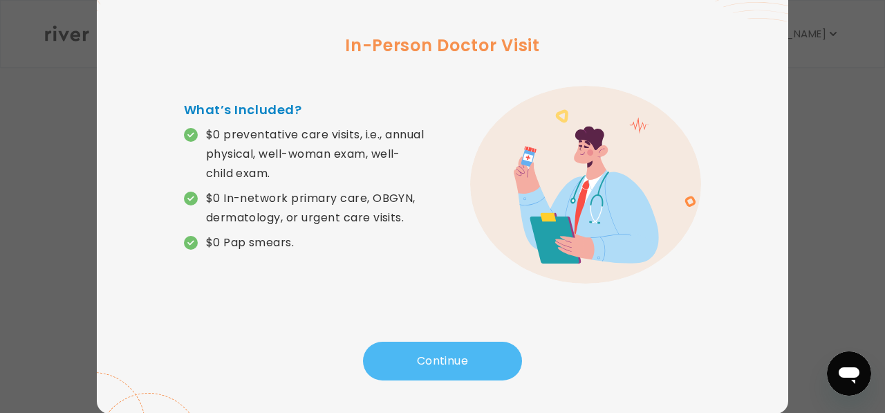
click at [452, 355] on button "Continue" at bounding box center [442, 361] width 159 height 39
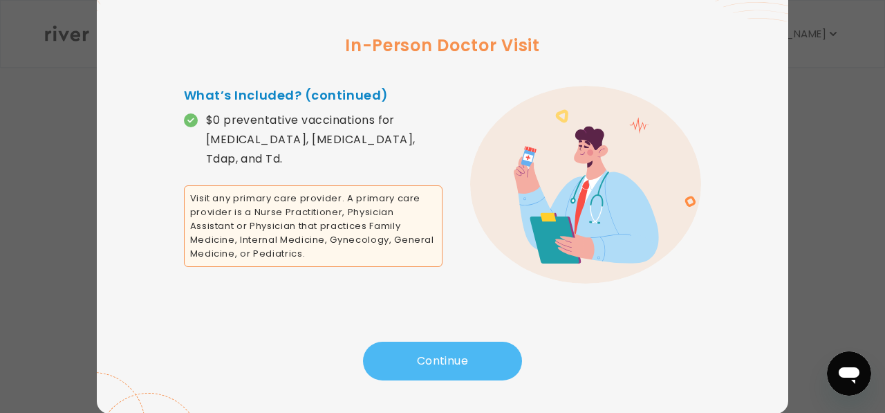
click at [454, 355] on button "Continue" at bounding box center [442, 361] width 159 height 39
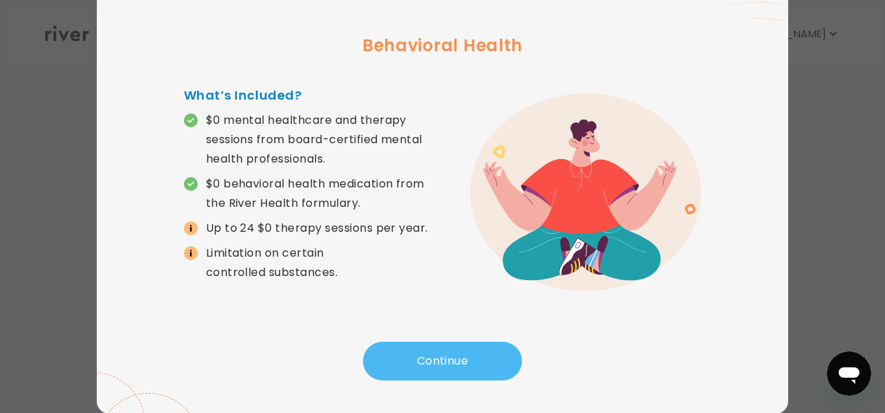
click at [455, 356] on button "Continue" at bounding box center [442, 361] width 159 height 39
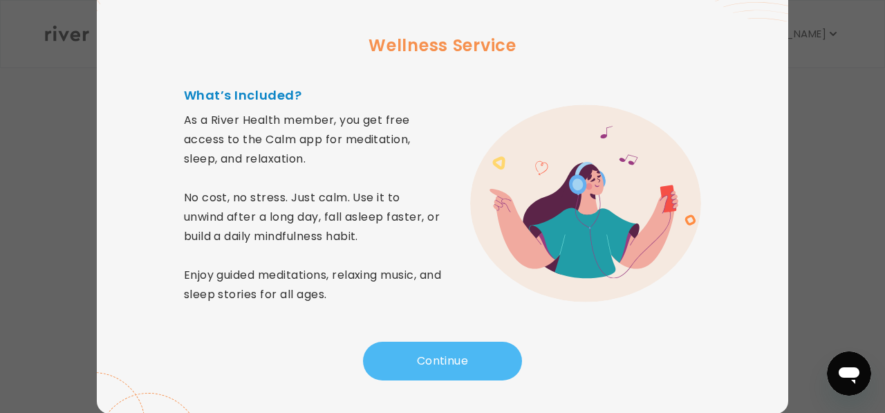
click at [456, 355] on button "Continue" at bounding box center [442, 361] width 159 height 39
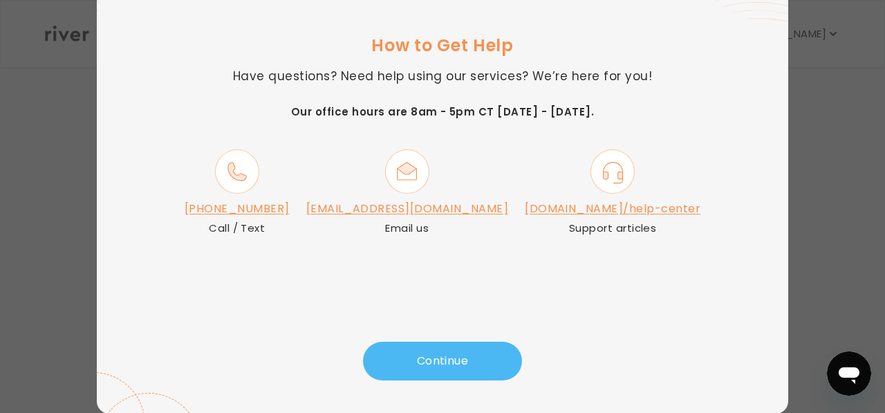
click at [434, 362] on button "Continue" at bounding box center [442, 361] width 159 height 39
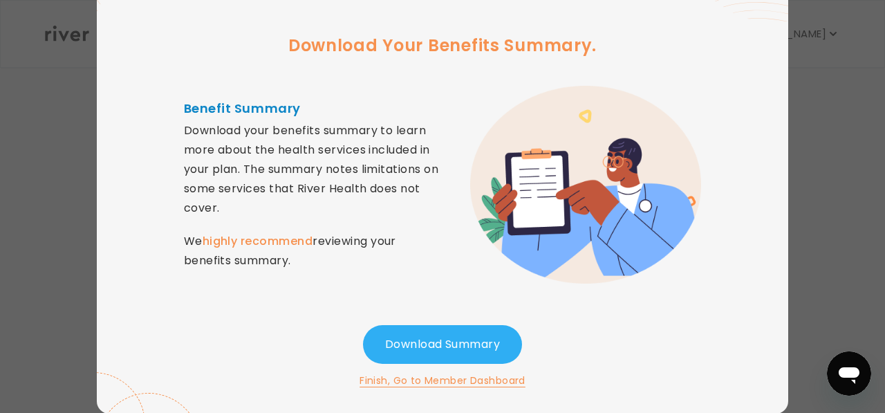
click at [468, 378] on button "Finish, Go to Member Dashboard" at bounding box center [443, 380] width 166 height 17
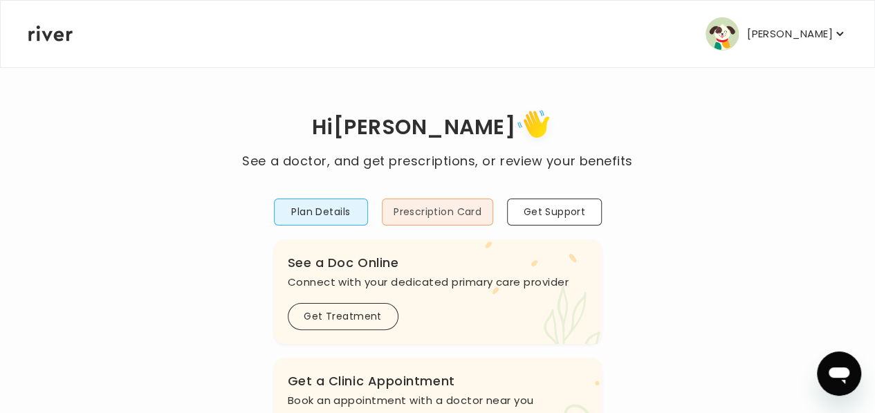
click at [454, 217] on button "Prescription Card" at bounding box center [437, 212] width 111 height 27
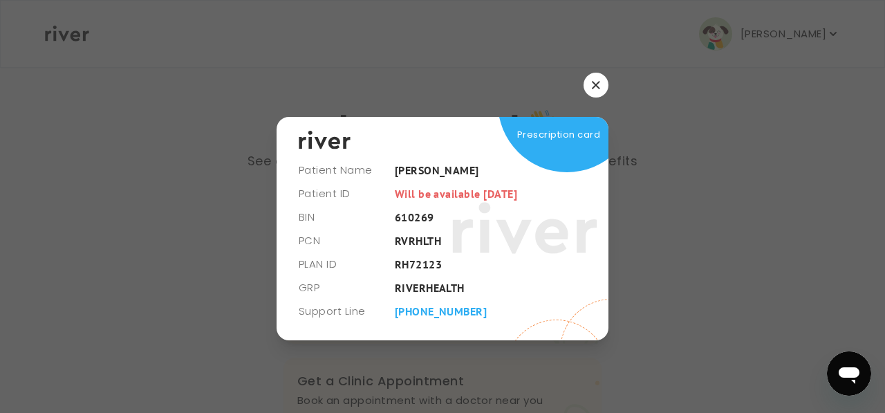
click at [592, 84] on icon "button" at bounding box center [596, 85] width 8 height 8
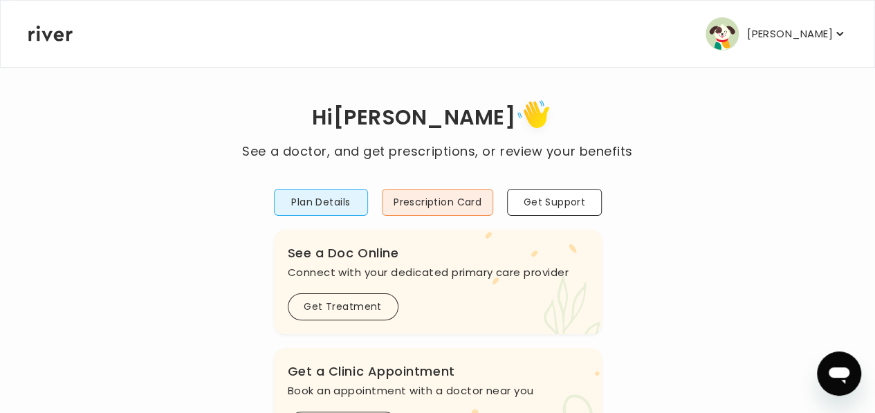
scroll to position [0, 0]
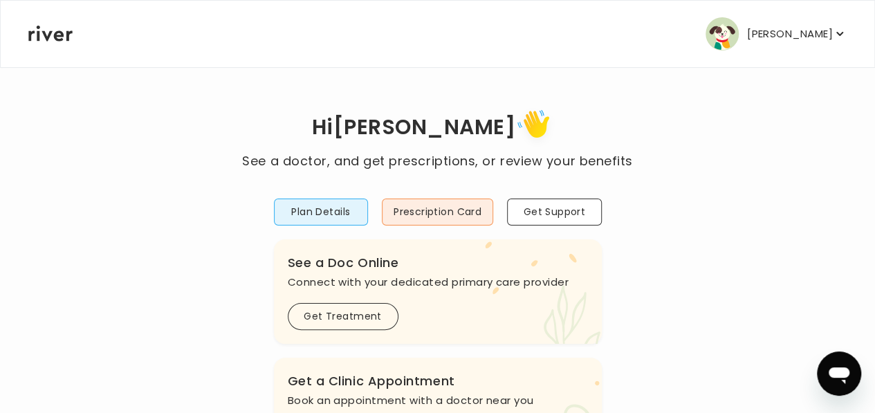
click at [836, 33] on icon "button" at bounding box center [839, 34] width 7 height 4
